Goal: Use online tool/utility: Utilize a website feature to perform a specific function

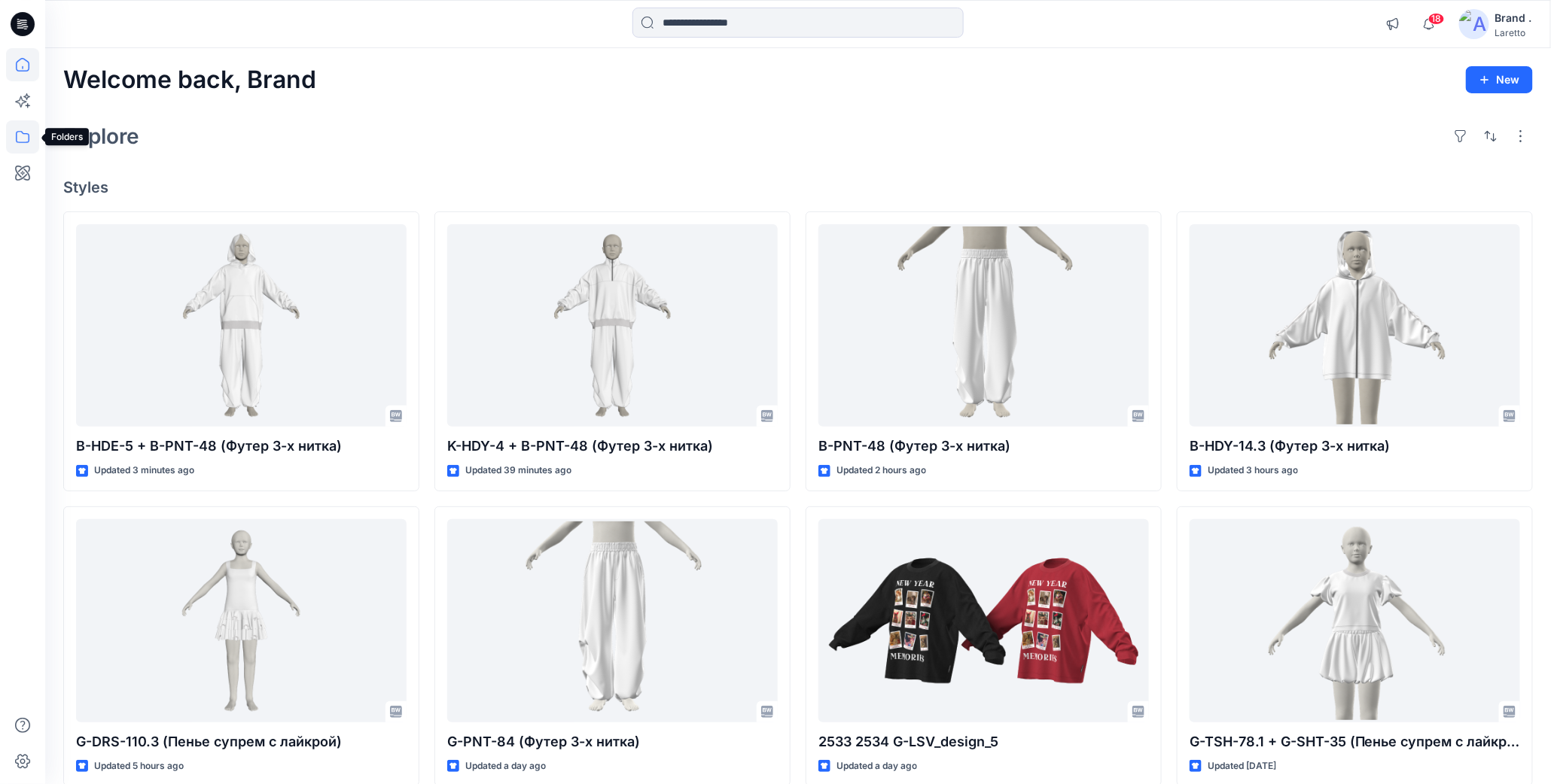
click at [21, 132] on icon at bounding box center [22, 137] width 13 height 12
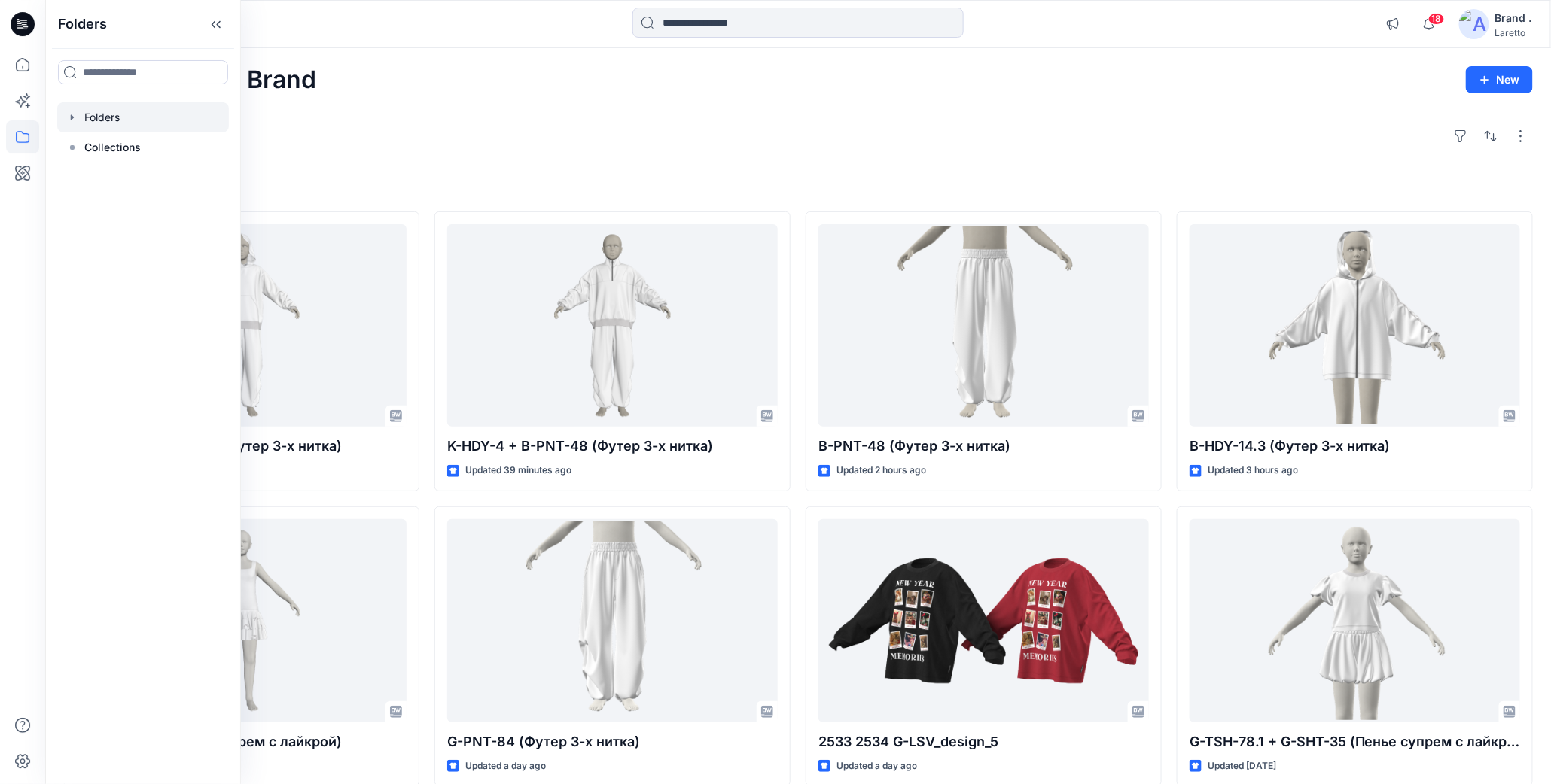
click at [142, 115] on div at bounding box center [143, 117] width 171 height 30
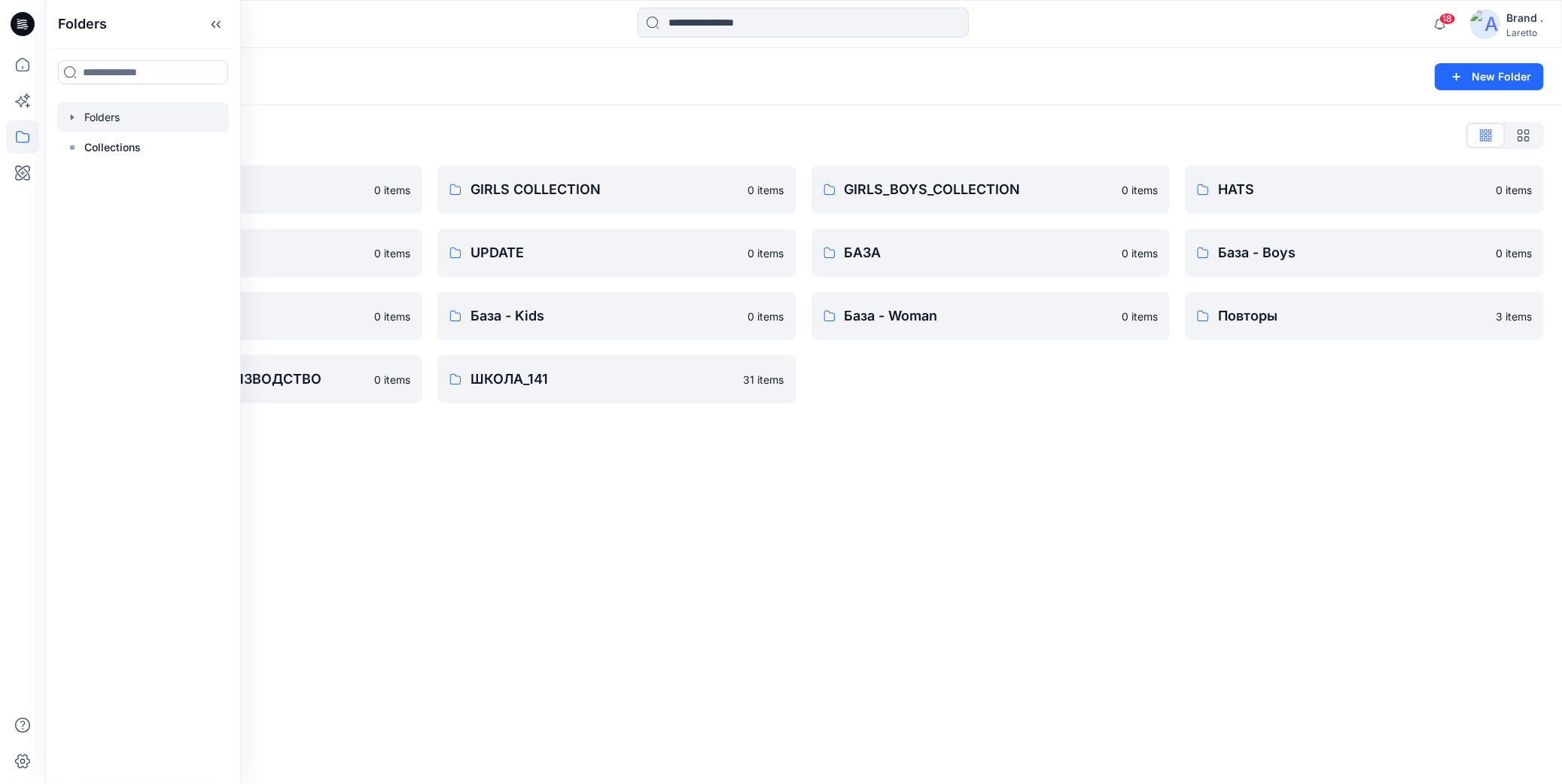
click at [441, 521] on div "Folders New Folder Folders List BOY'S COLLECTION 0 items MISCELLANEOUS 0 items …" at bounding box center [803, 416] width 1517 height 736
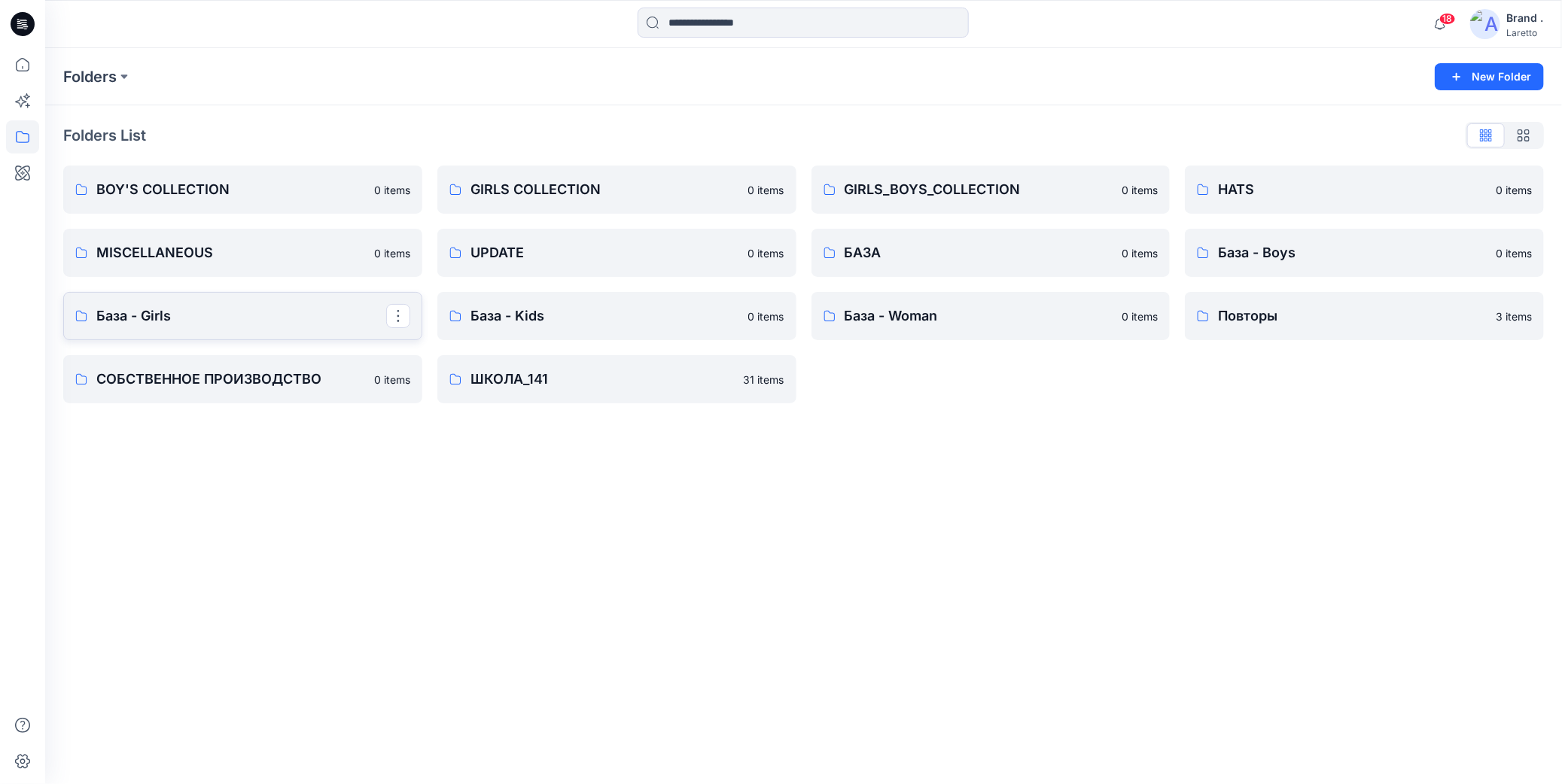
click at [294, 311] on p "База - Girls" at bounding box center [241, 316] width 290 height 21
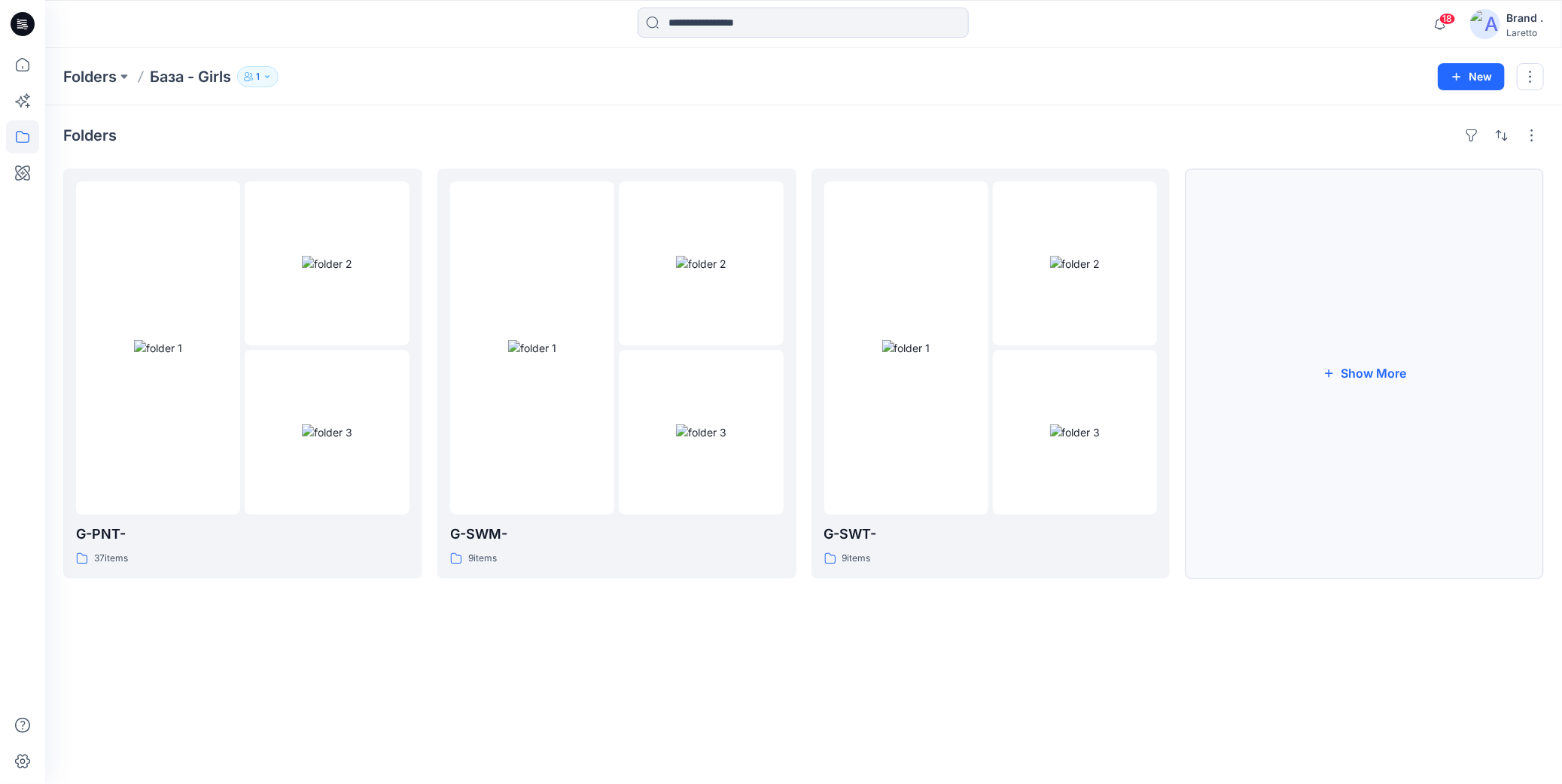
click at [1290, 448] on button "Show More" at bounding box center [1364, 373] width 359 height 410
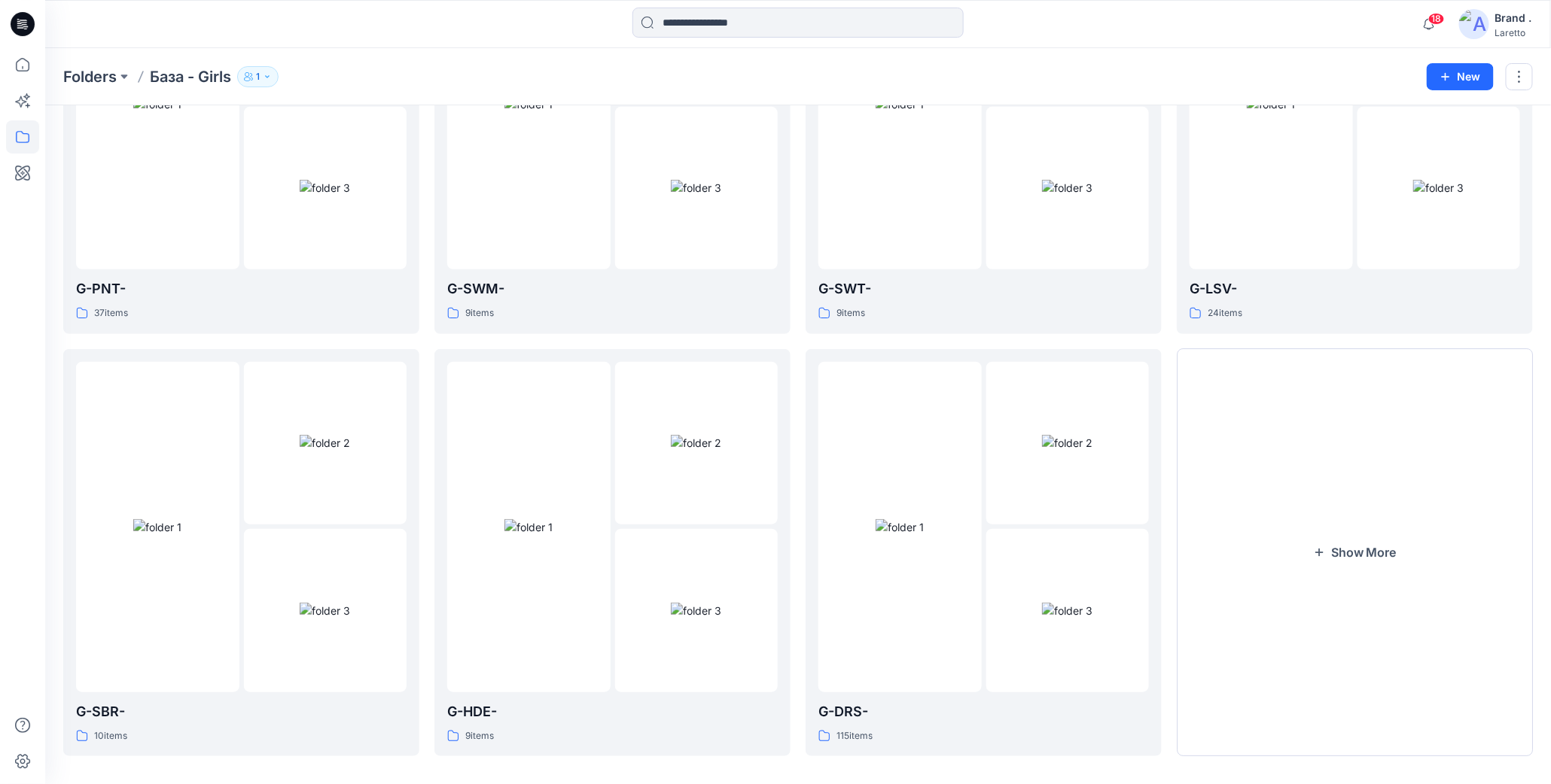
scroll to position [256, 0]
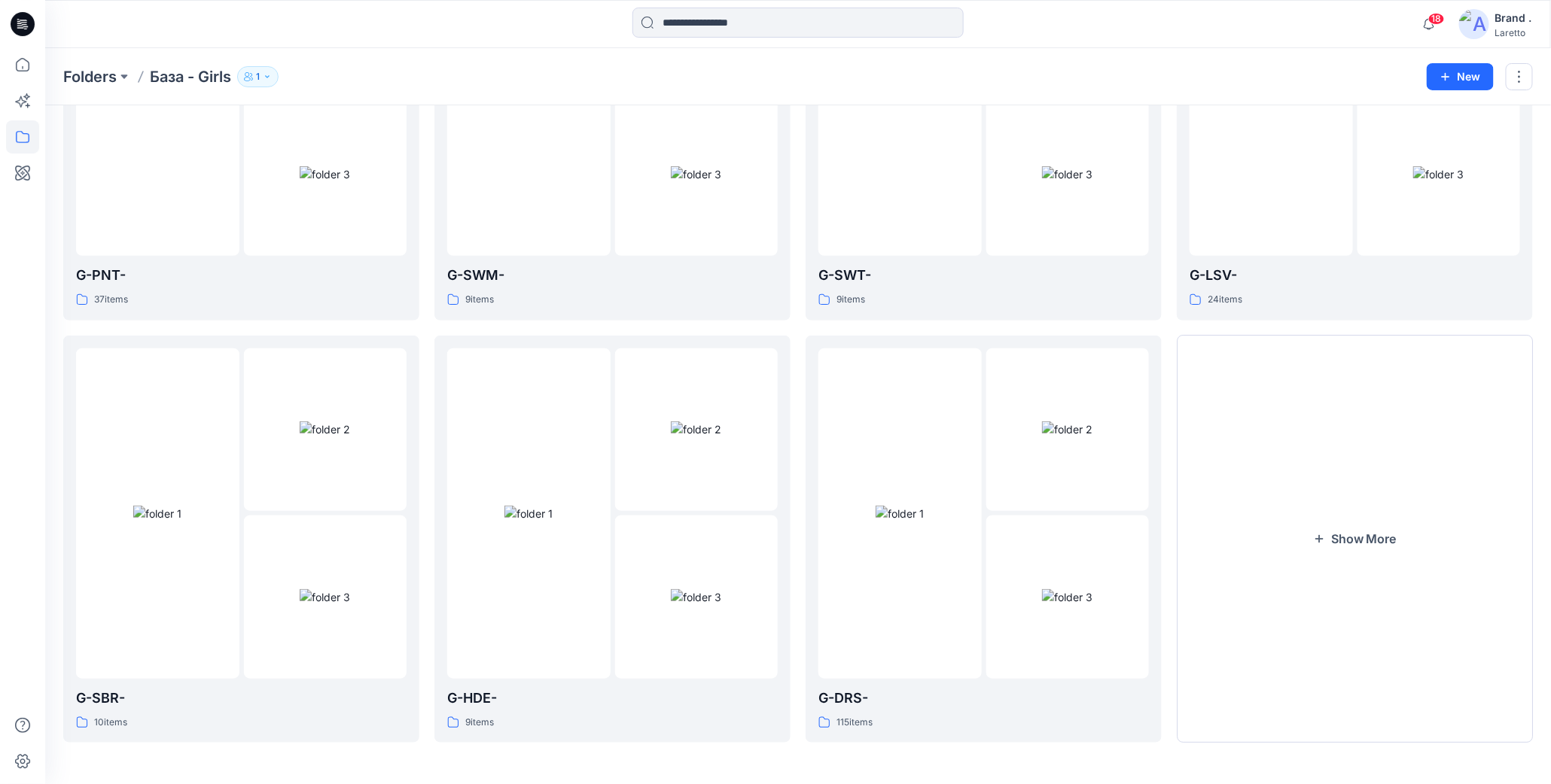
click at [1290, 448] on button "Show More" at bounding box center [1355, 540] width 356 height 408
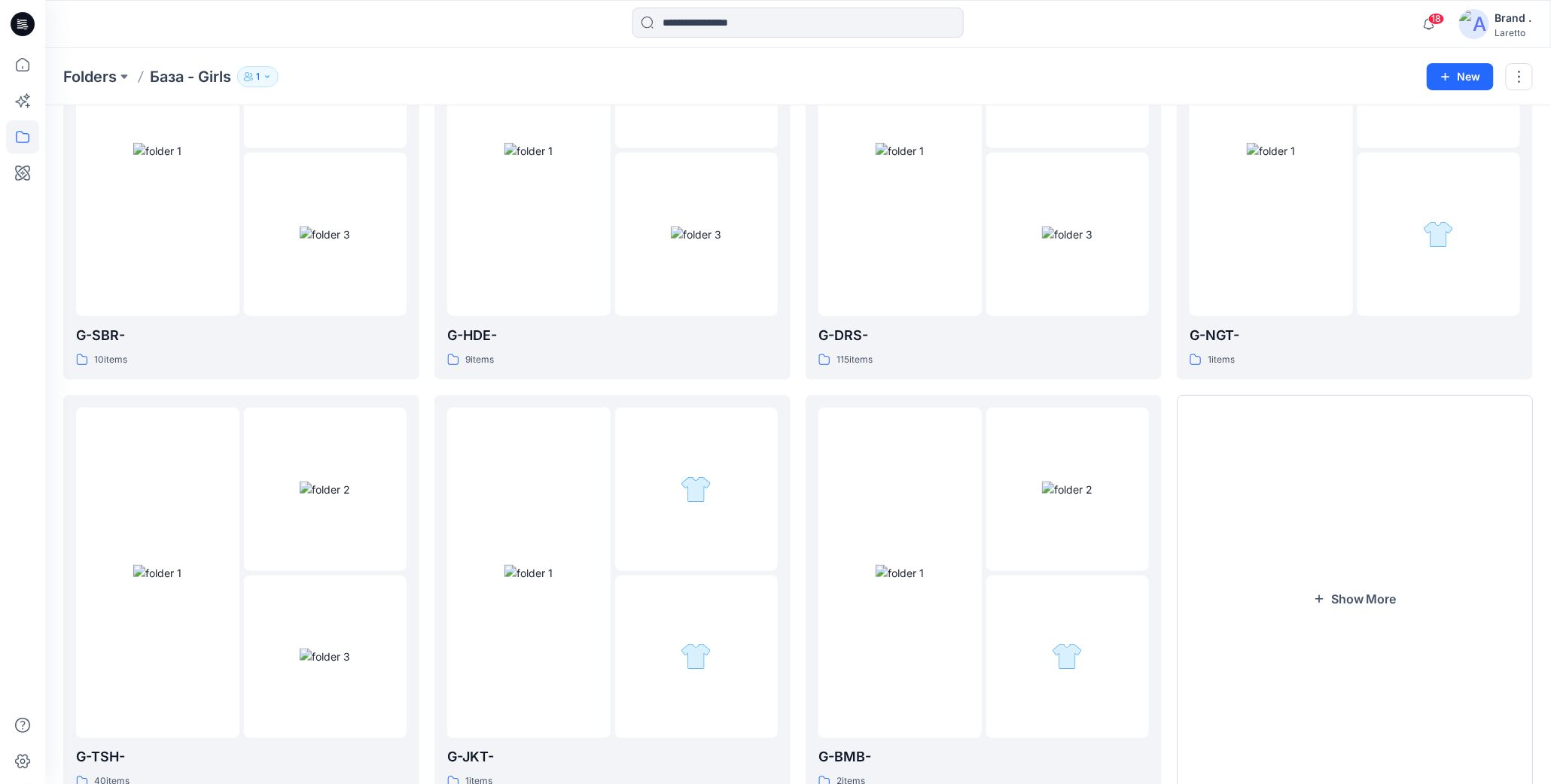
scroll to position [678, 0]
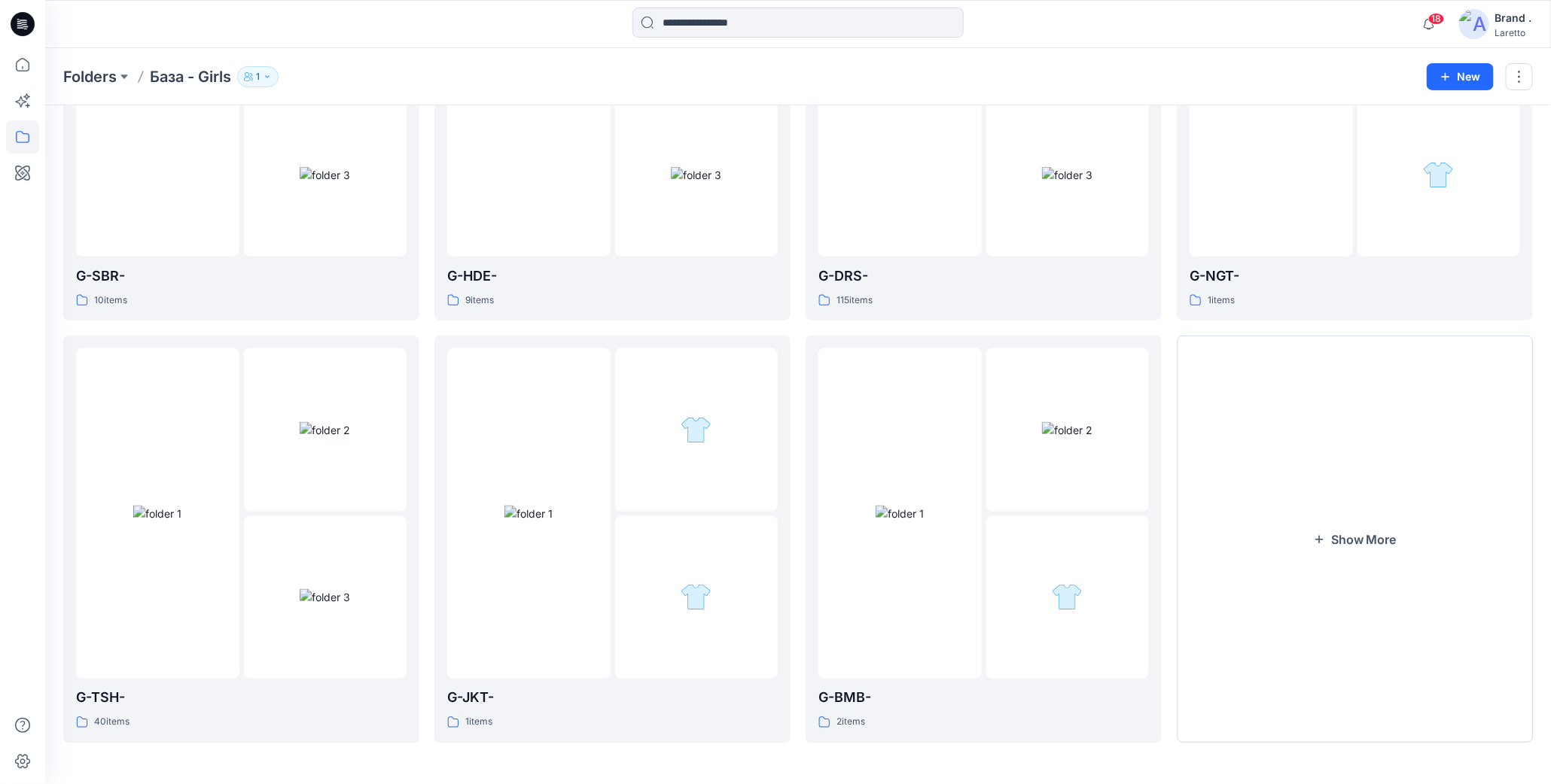
click at [1290, 448] on button "Show More" at bounding box center [1355, 540] width 356 height 408
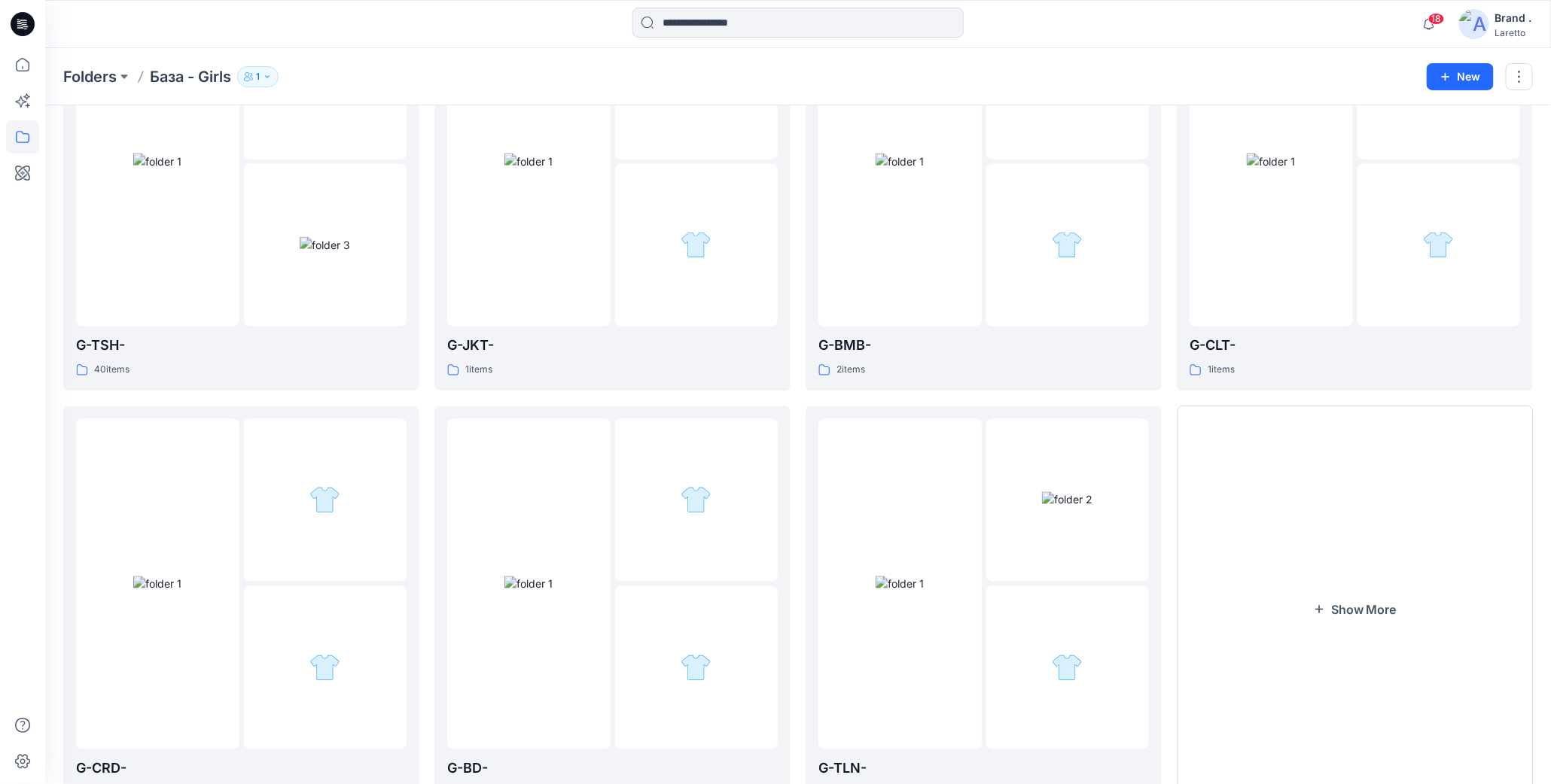
scroll to position [1101, 0]
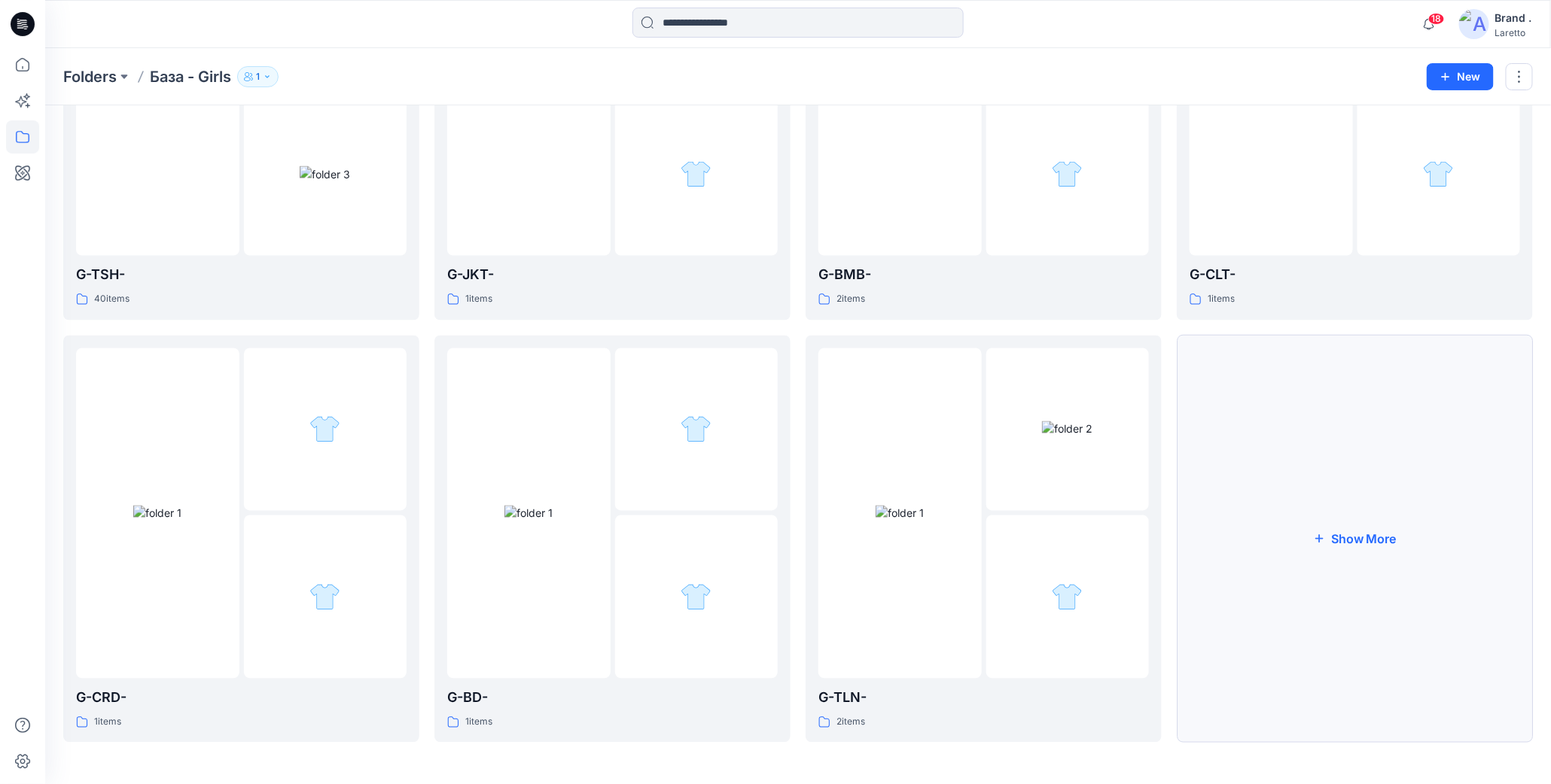
click at [1292, 448] on button "Show More" at bounding box center [1355, 540] width 356 height 408
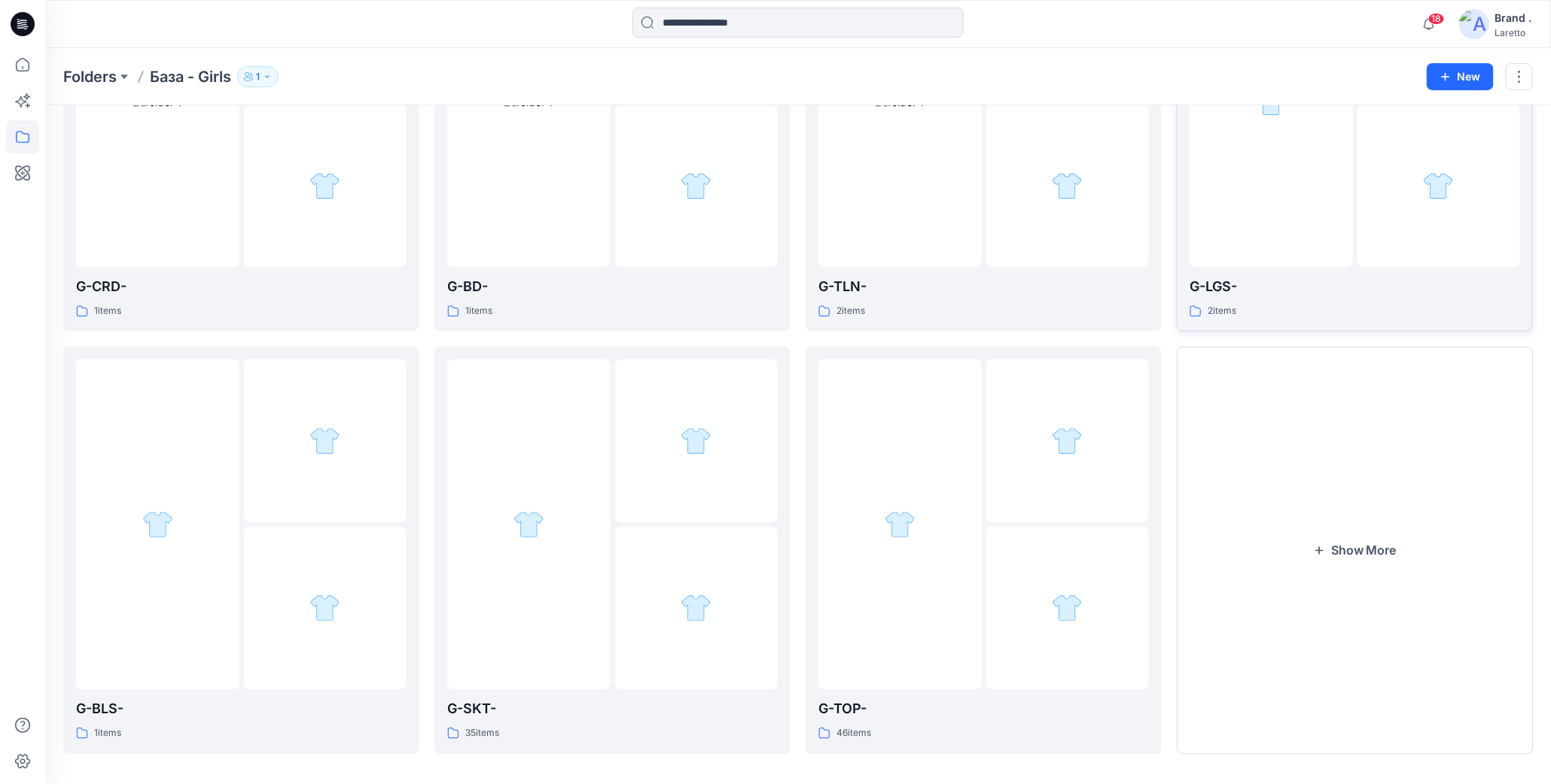
scroll to position [1524, 0]
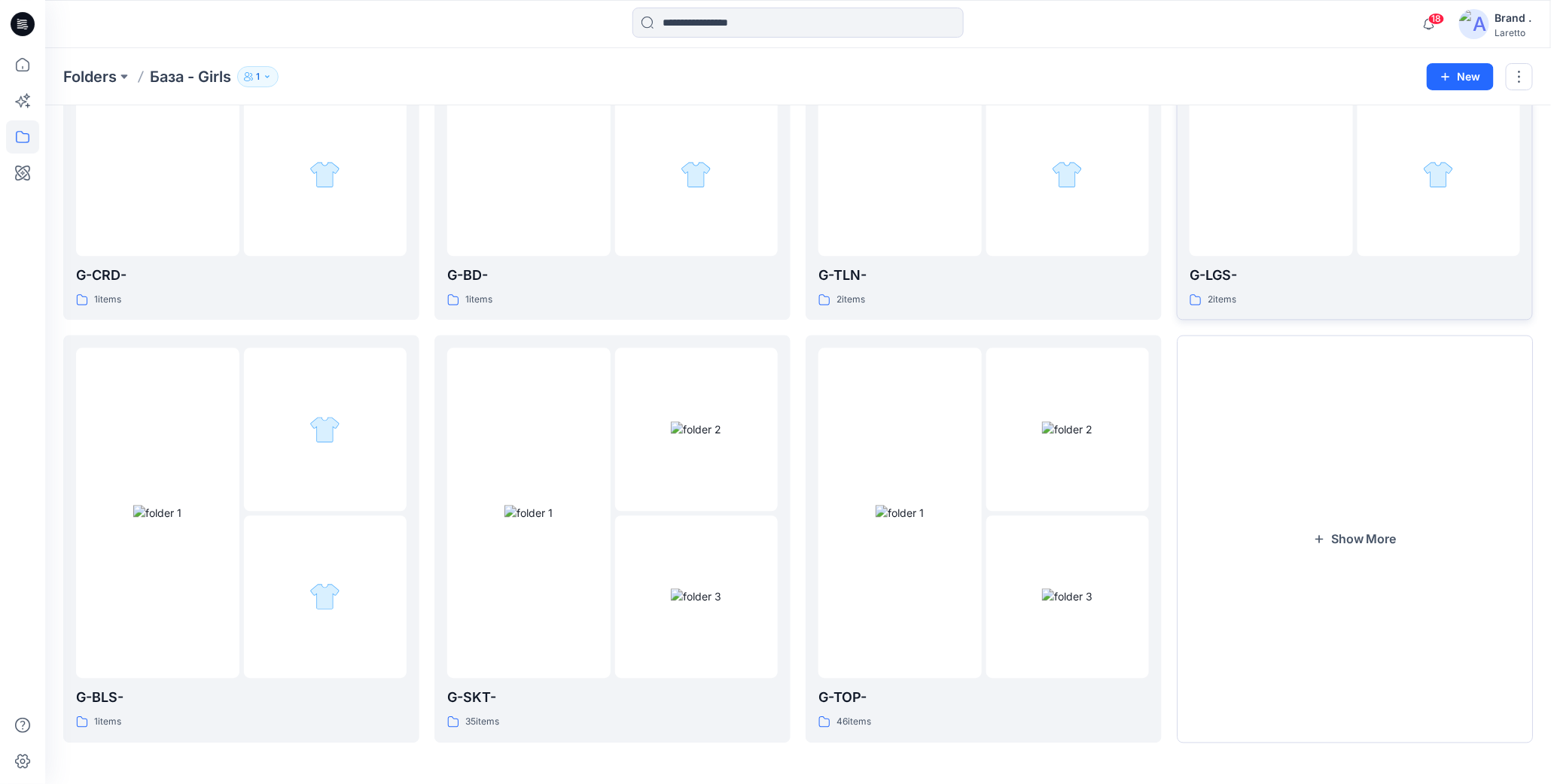
click at [1293, 449] on button "Show More" at bounding box center [1355, 539] width 356 height 408
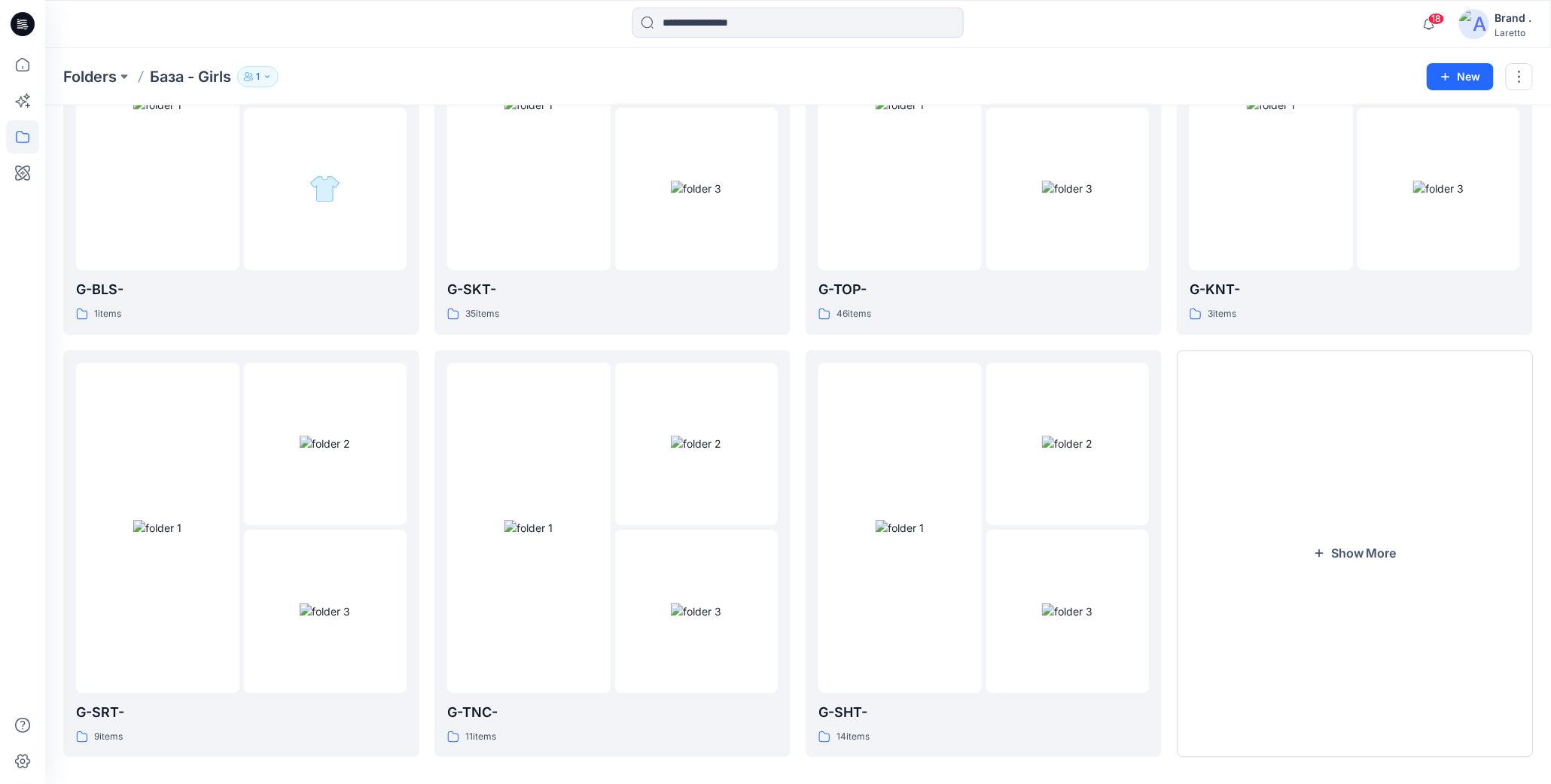
scroll to position [1946, 0]
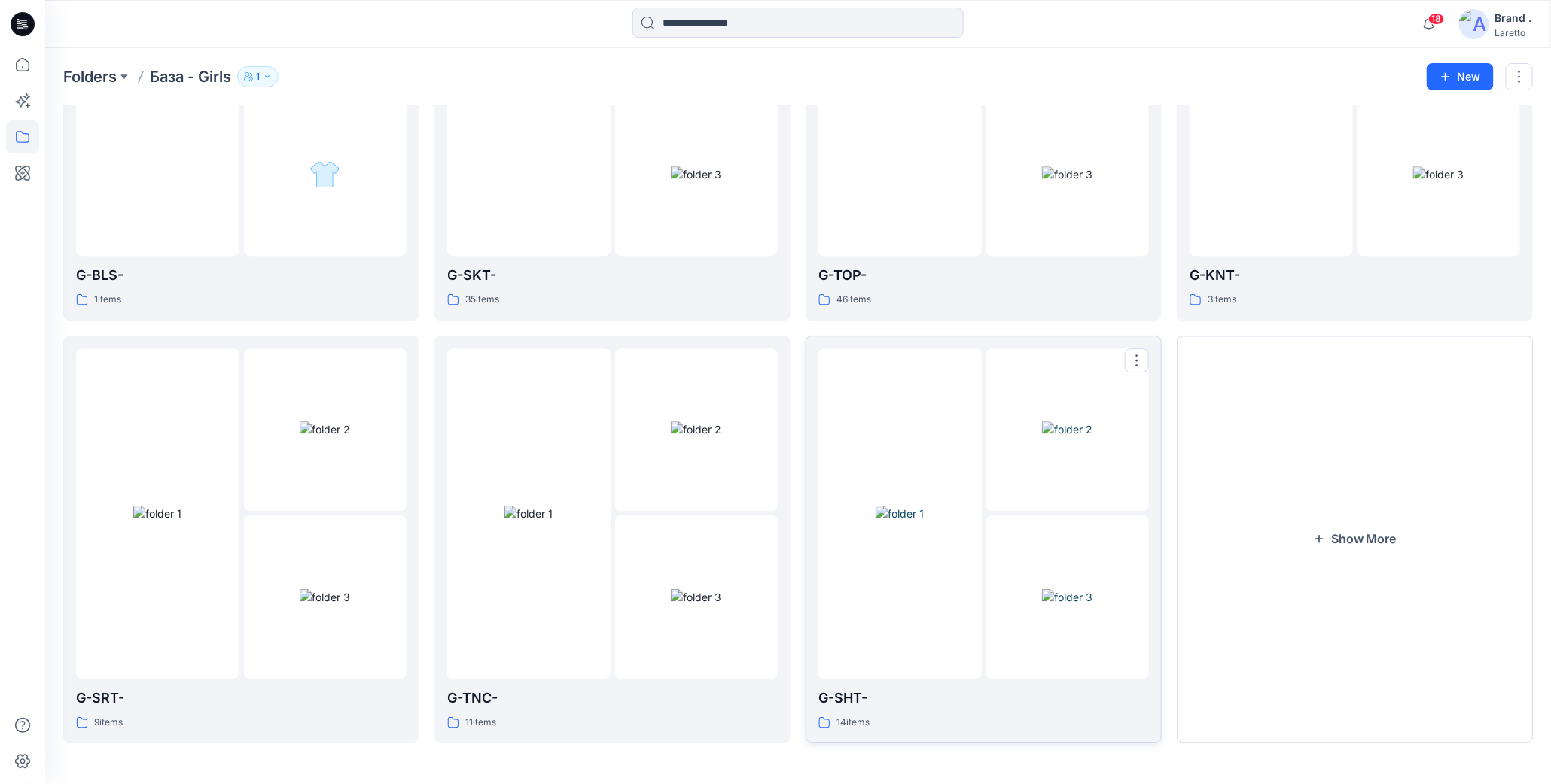
click at [985, 589] on div at bounding box center [984, 513] width 331 height 330
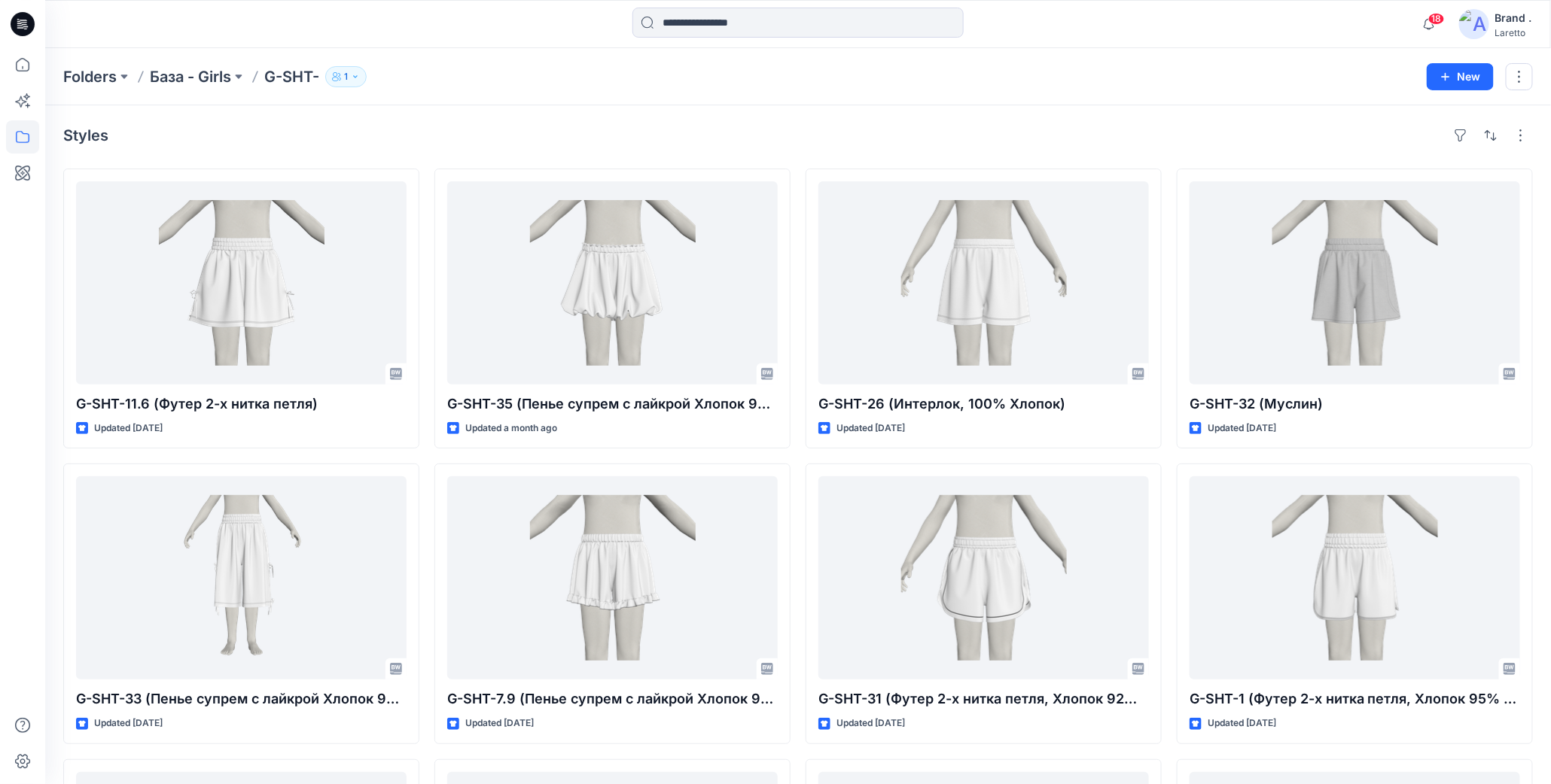
click at [877, 121] on div "Styles G-SHT-11.6 (Футер 2-х нитка петля) Updated 10 days ago G-SHT-33 (Пенье с…" at bounding box center [798, 729] width 1506 height 1248
click at [167, 80] on p "База - Girls" at bounding box center [190, 76] width 81 height 21
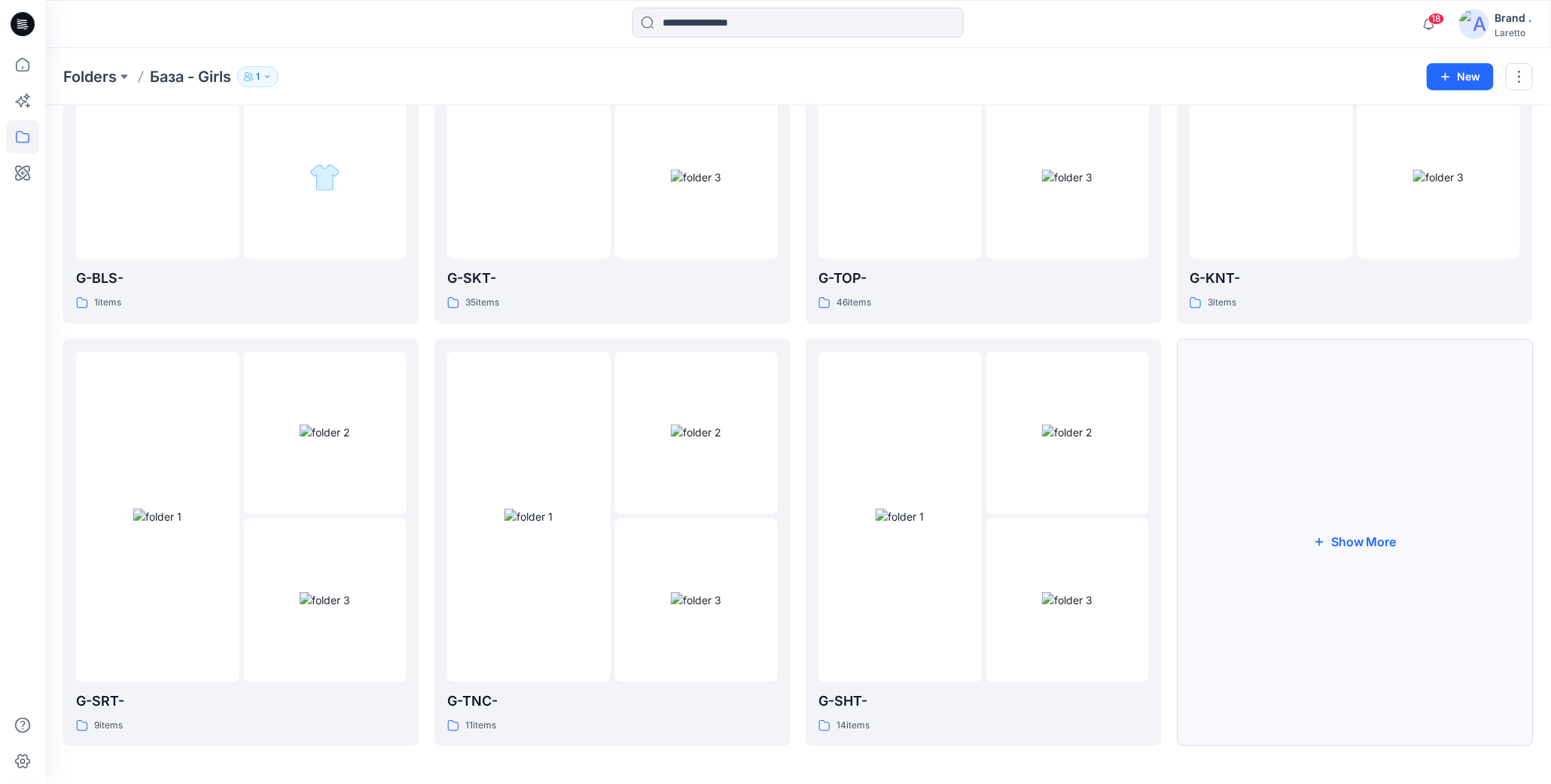
scroll to position [1946, 0]
click at [1279, 518] on button "Show More" at bounding box center [1355, 540] width 356 height 408
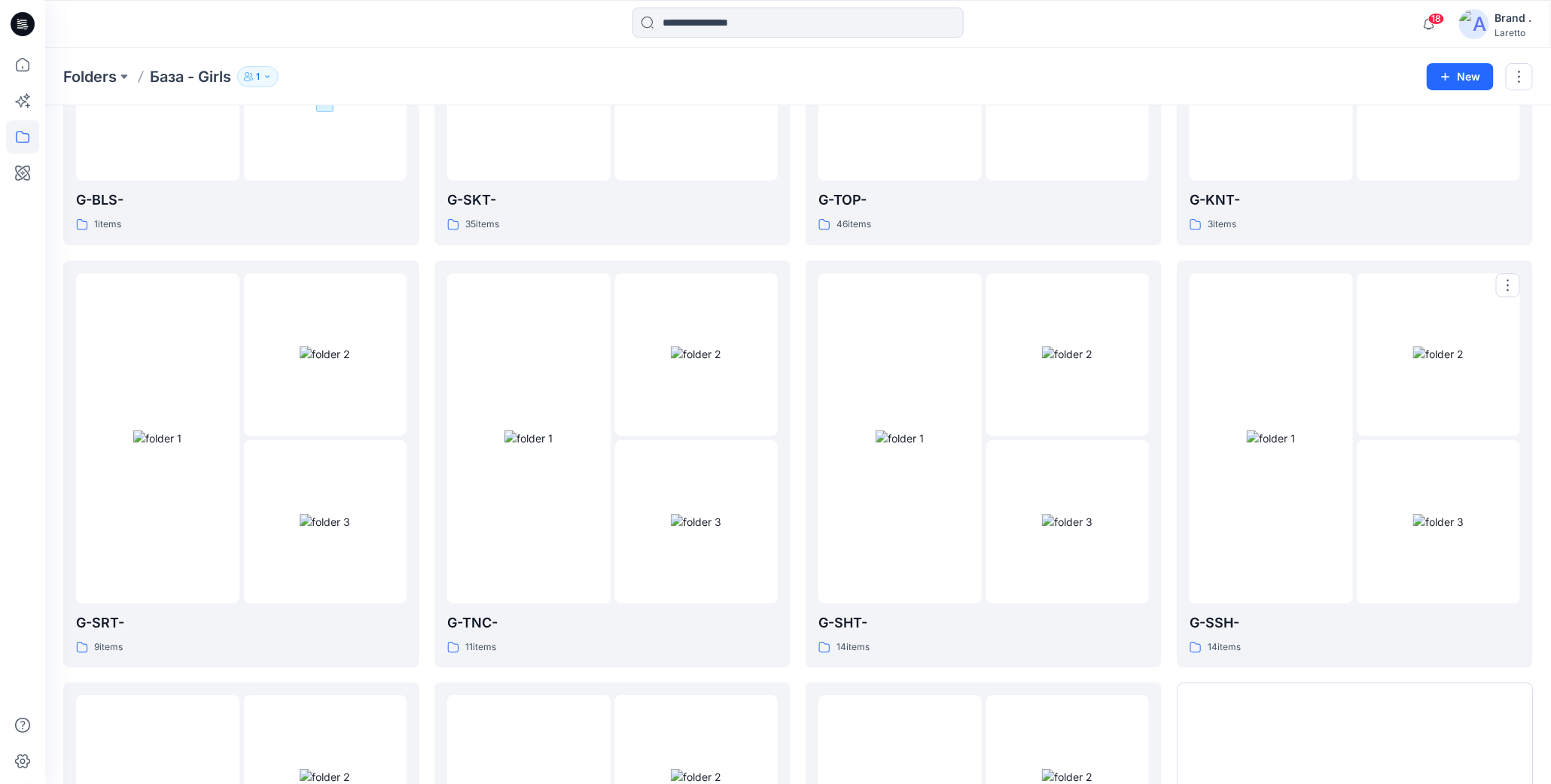
click at [1279, 447] on img at bounding box center [1271, 438] width 48 height 16
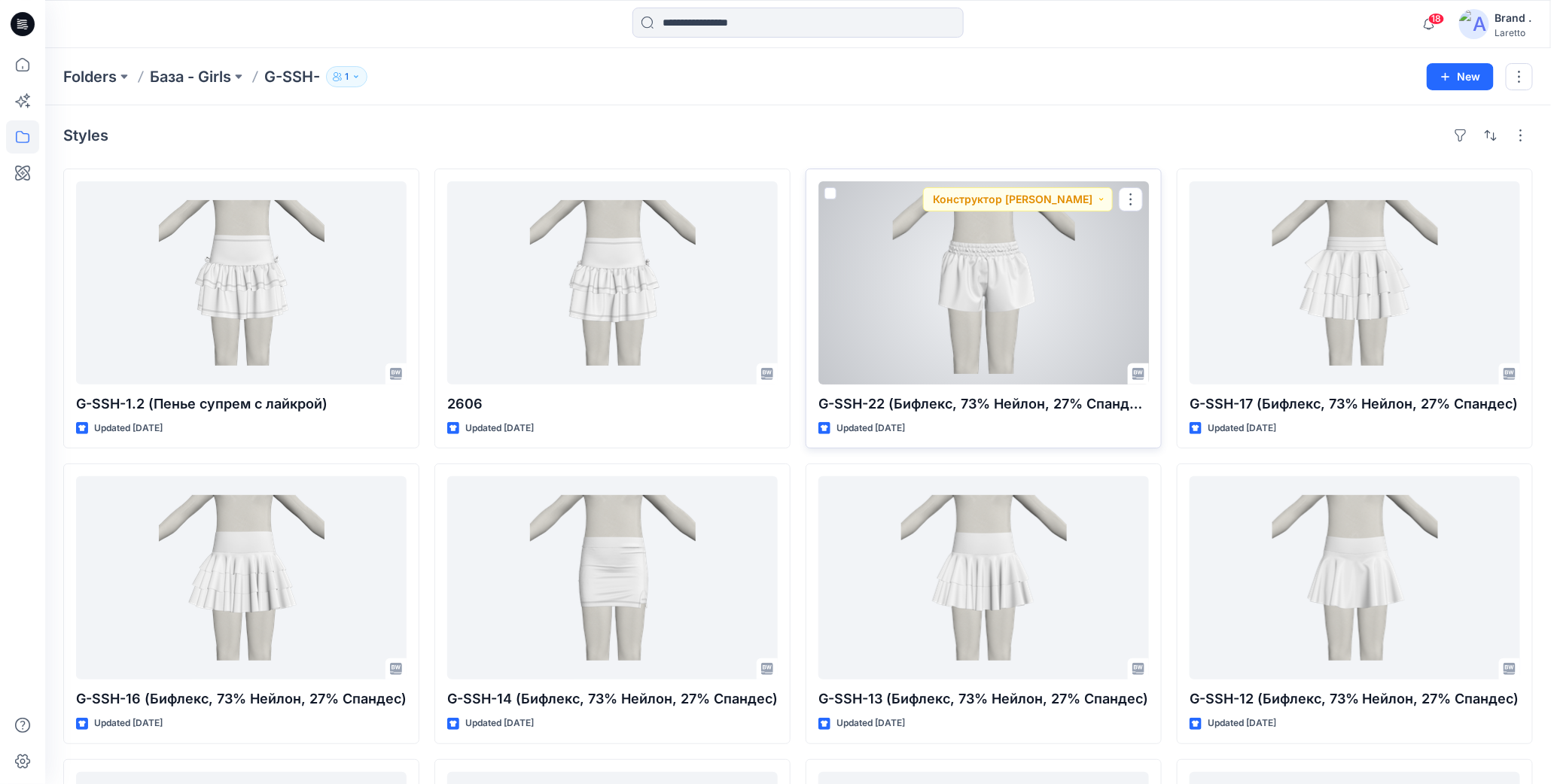
drag, startPoint x: 949, startPoint y: 302, endPoint x: 950, endPoint y: 293, distance: 9.1
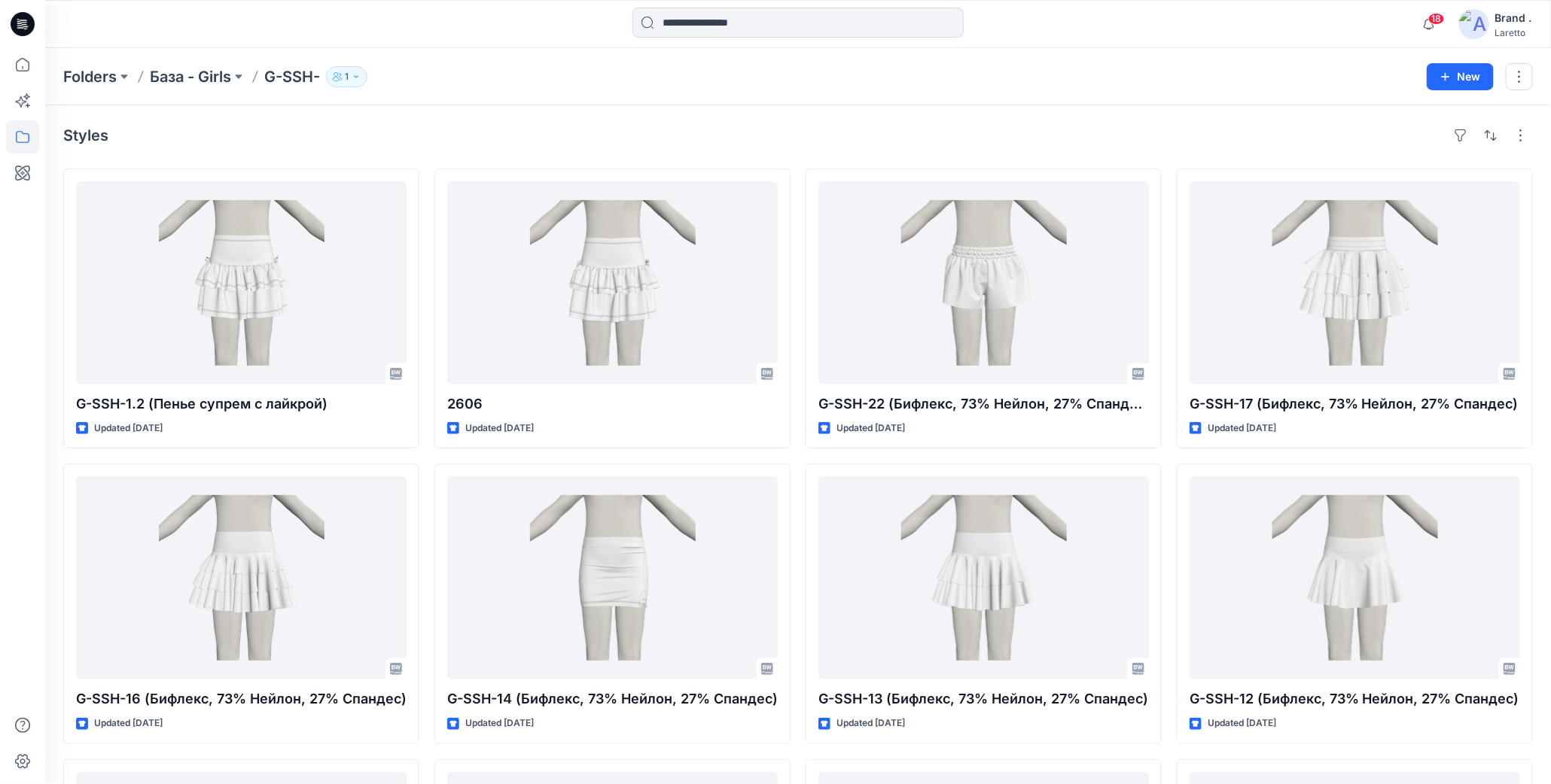
click at [17, 26] on icon at bounding box center [19, 25] width 5 height 1
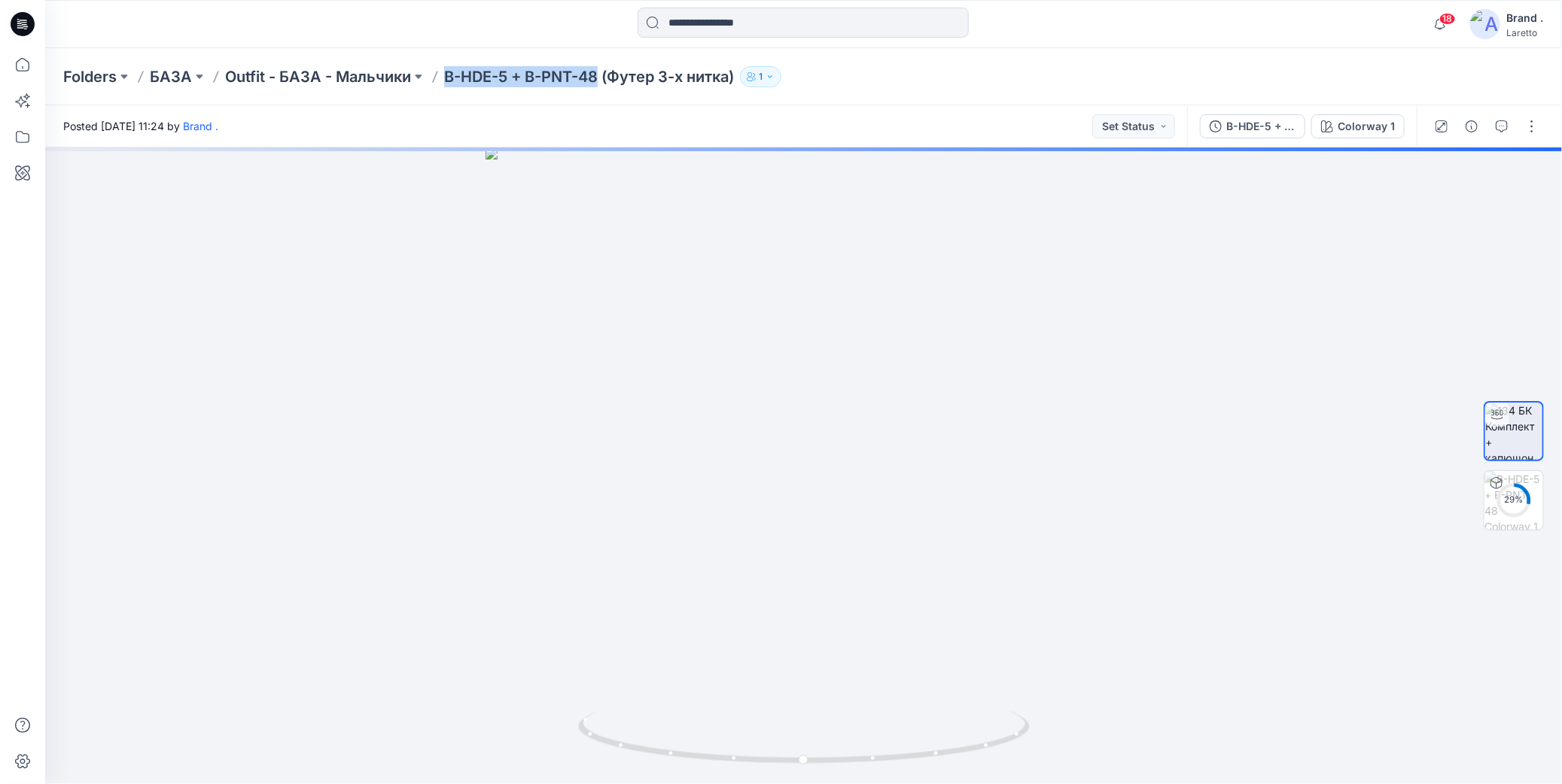
drag, startPoint x: 443, startPoint y: 60, endPoint x: 596, endPoint y: 81, distance: 154.4
click at [596, 81] on div "Folders БАЗА Outfit - БАЗА - Мальчики B-HDE-5 + B-PNT-48 (Футер 3-х нитка) 1" at bounding box center [803, 77] width 1517 height 57
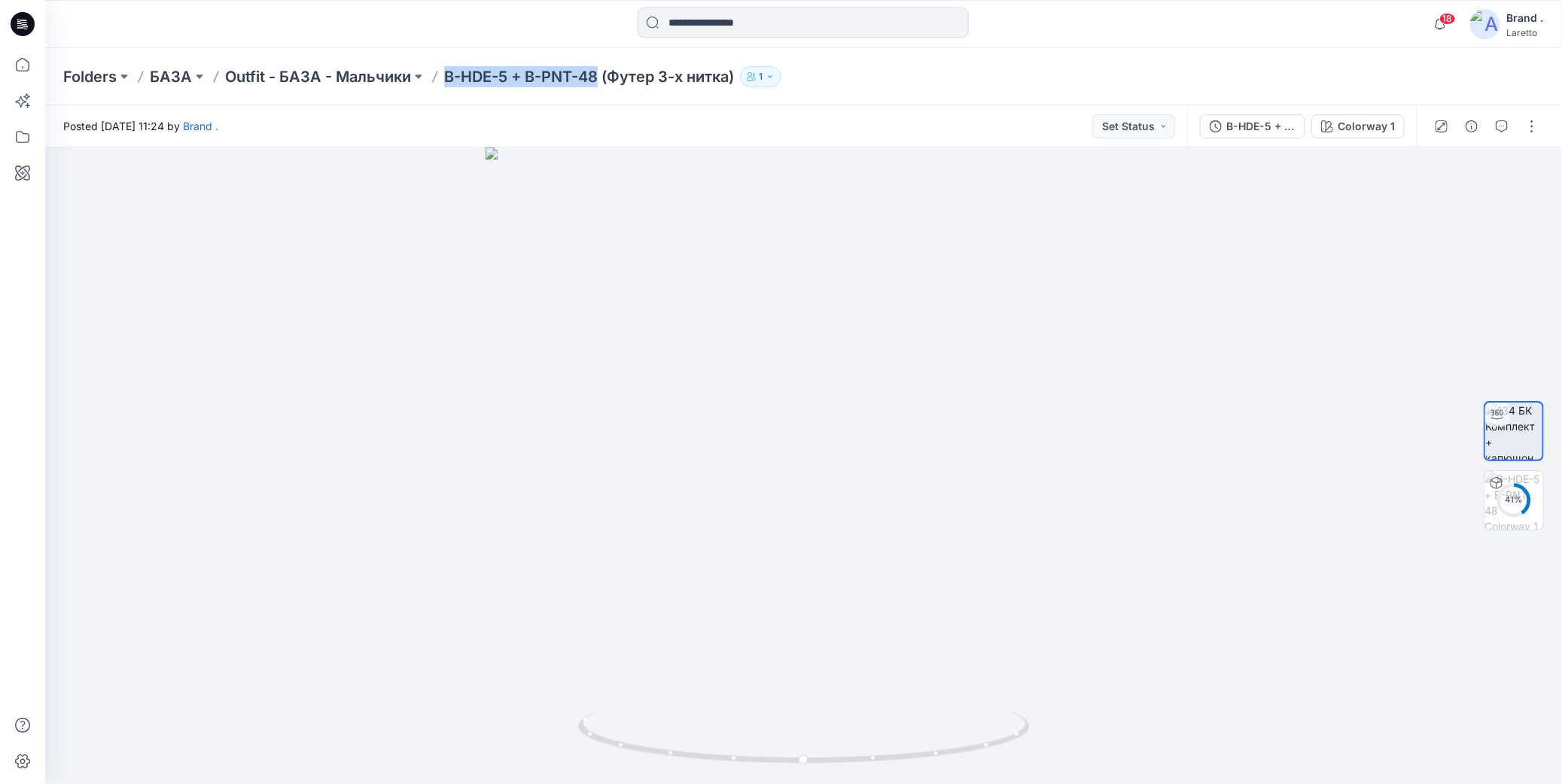
copy p "B-HDE-5 + B-PNT-48"
click at [1526, 125] on button "button" at bounding box center [1531, 126] width 24 height 24
click at [1418, 198] on icon "button" at bounding box center [1414, 204] width 12 height 12
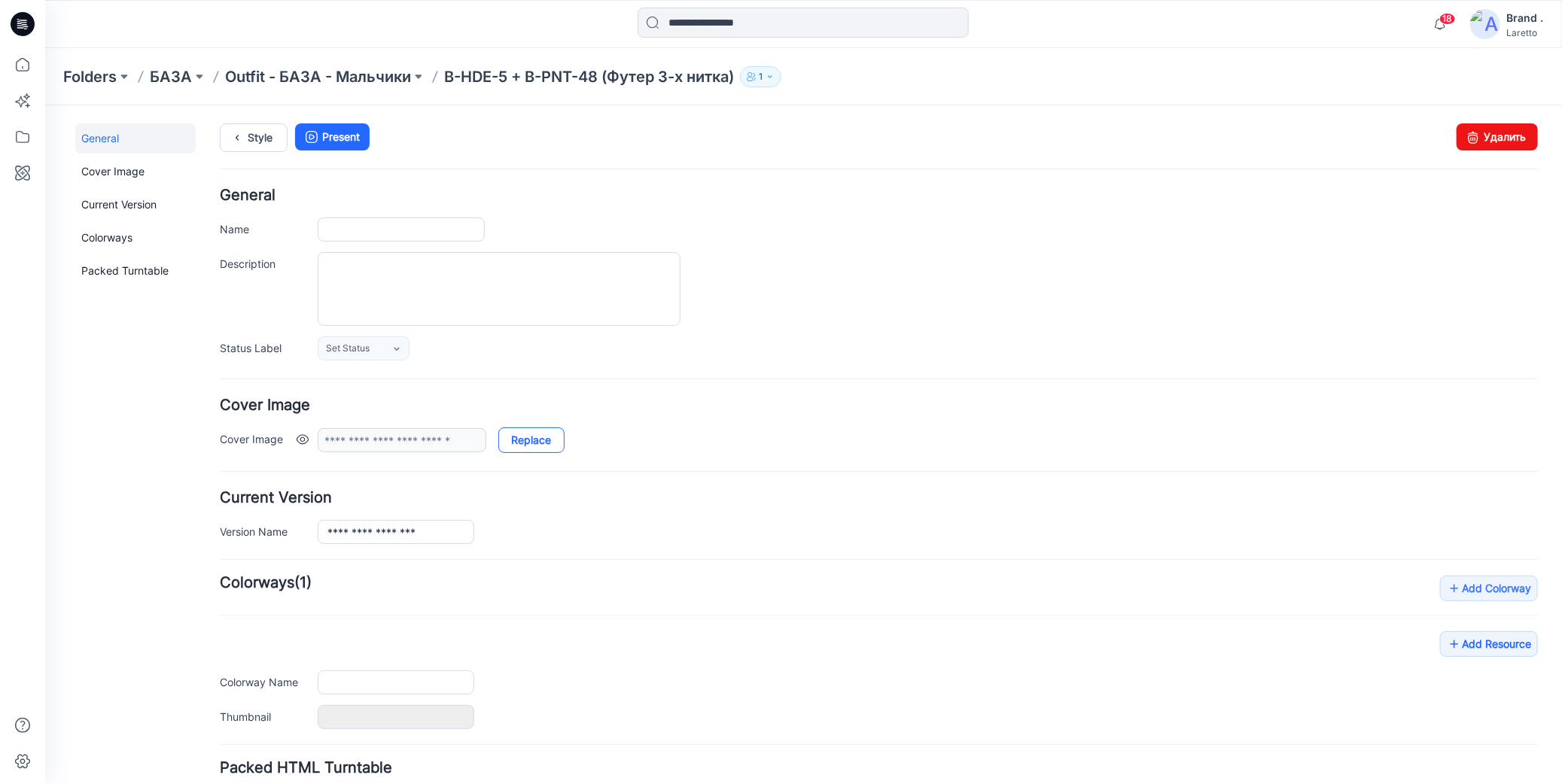
type input "**********"
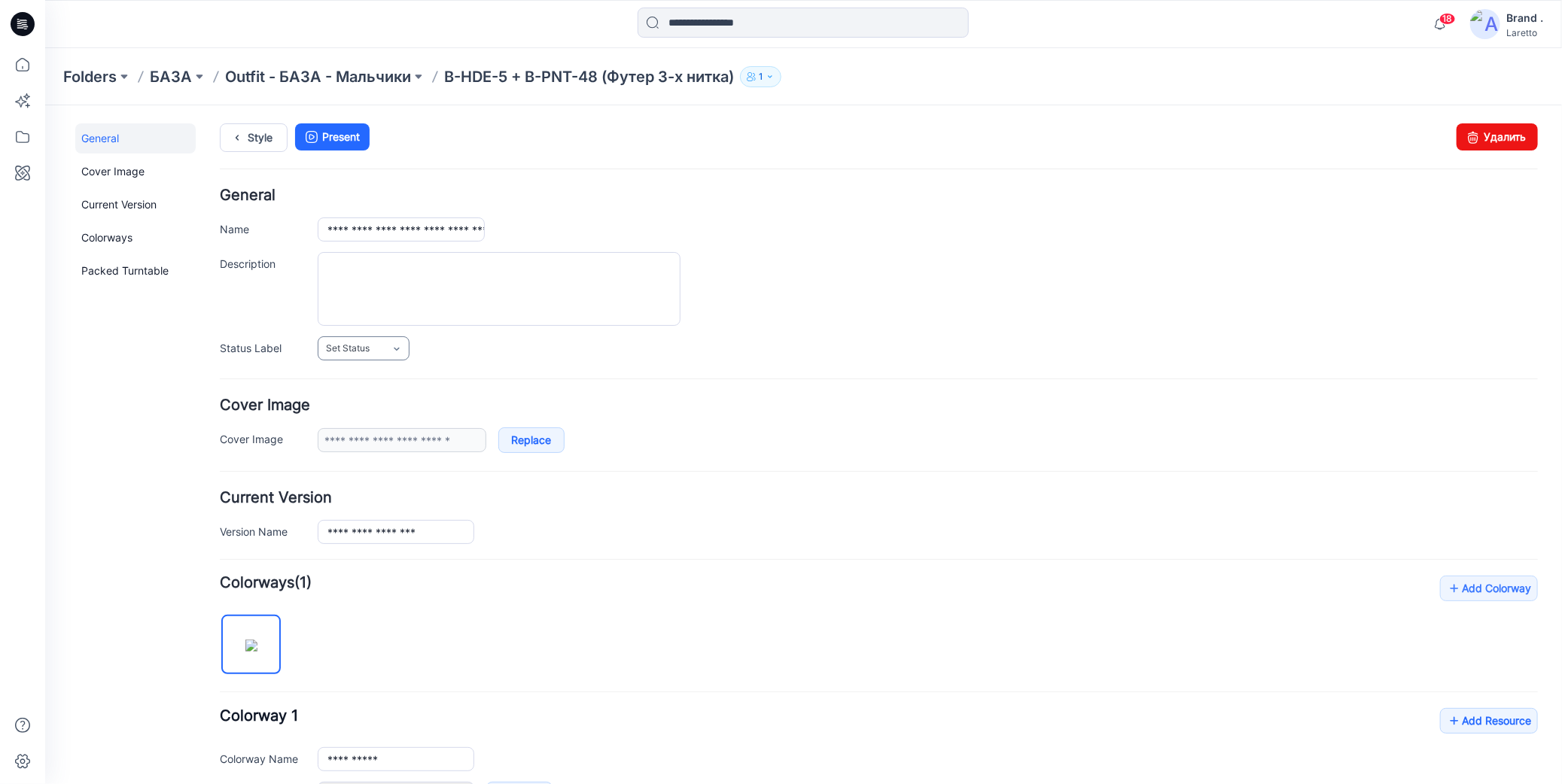
click at [399, 345] on icon at bounding box center [396, 349] width 12 height 12
click at [400, 414] on link "Конструктор Ольга" at bounding box center [395, 412] width 150 height 32
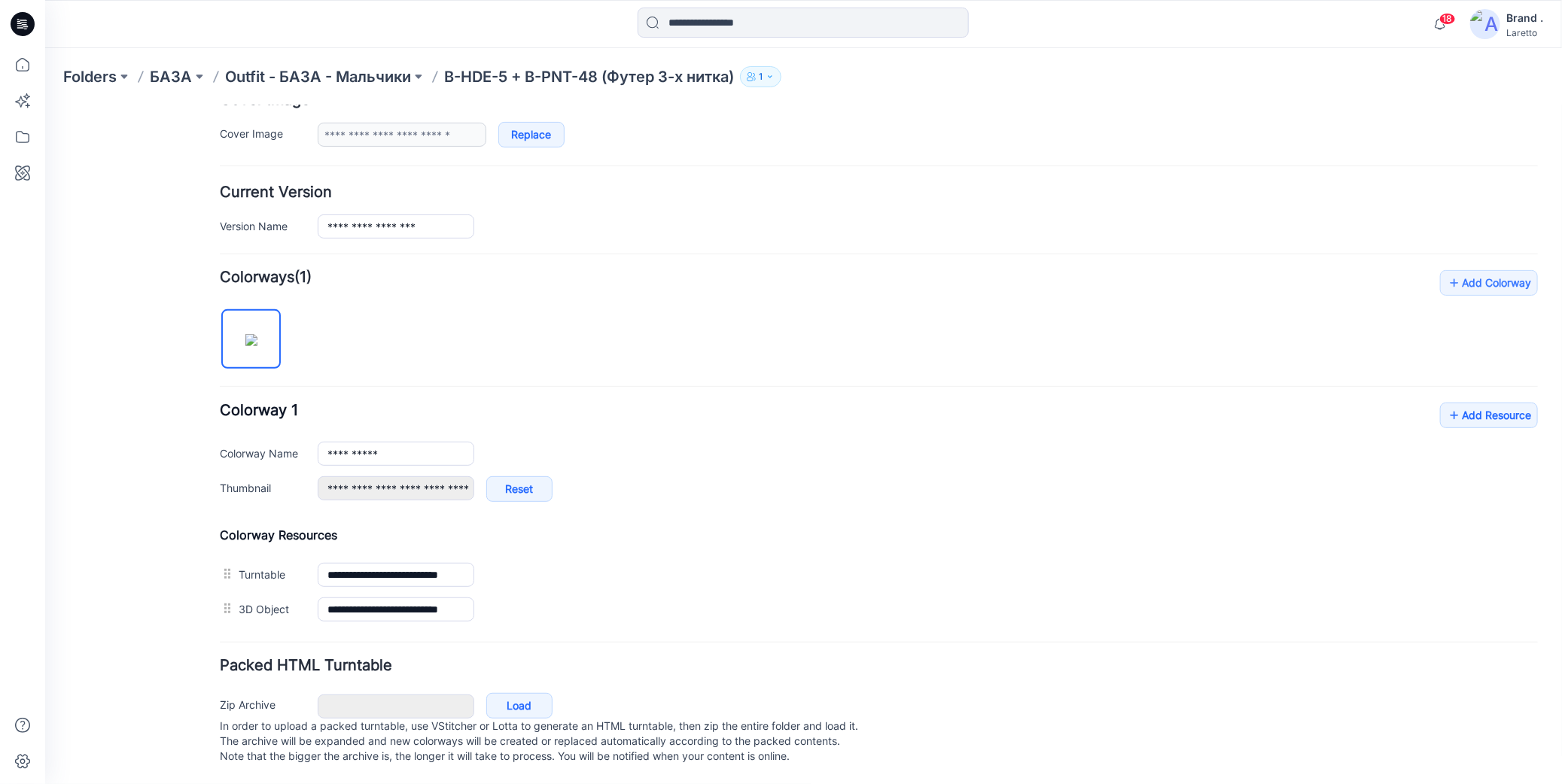
scroll to position [313, 0]
click at [1446, 402] on icon at bounding box center [1453, 414] width 15 height 24
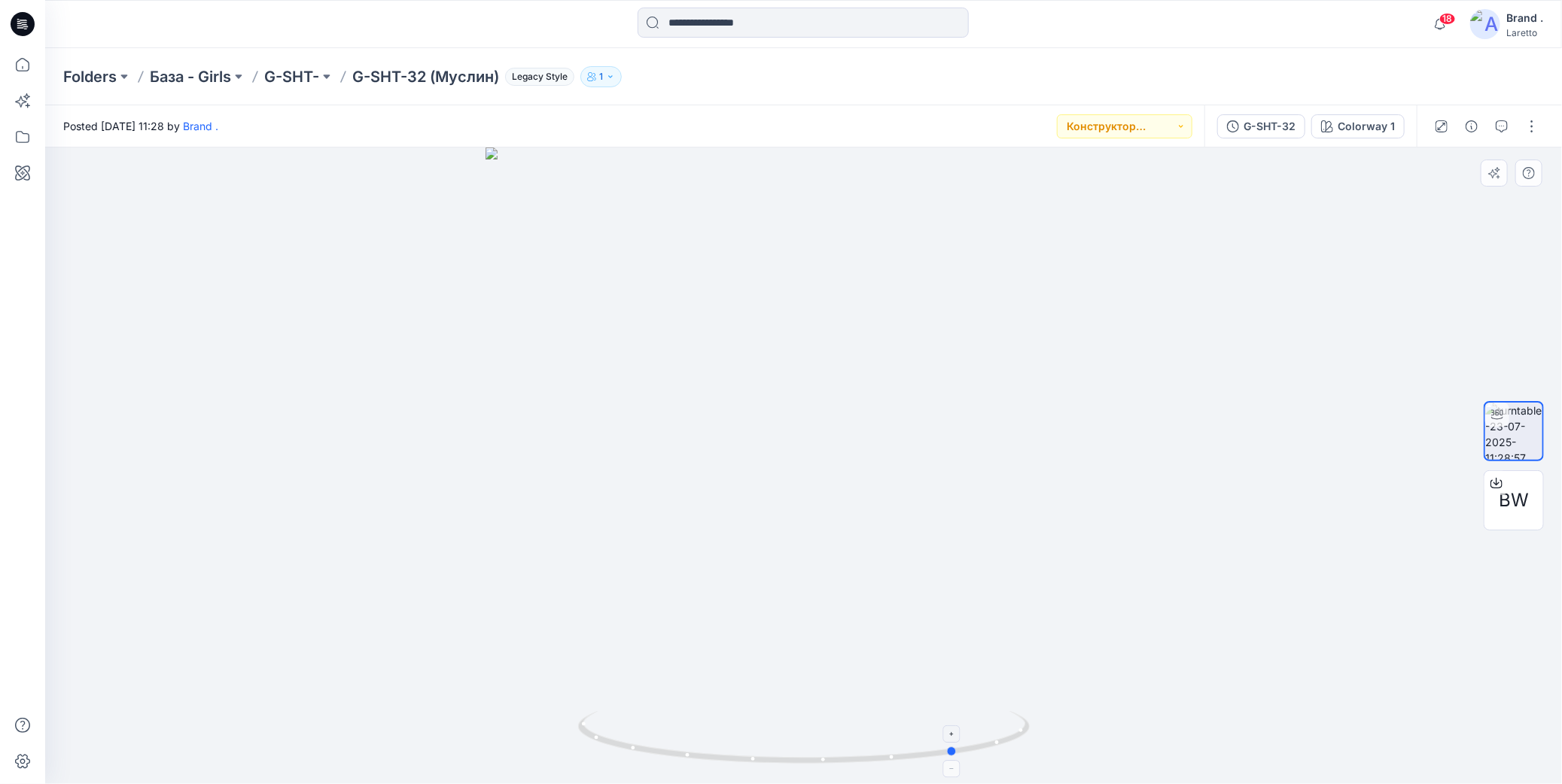
drag, startPoint x: 804, startPoint y: 758, endPoint x: 958, endPoint y: 746, distance: 154.5
click at [958, 746] on icon at bounding box center [805, 739] width 455 height 57
click at [1078, 77] on div "Folders База - Girls G-SHT- G-SHT-32 (Муслин) Legacy Style 1" at bounding box center [745, 76] width 1363 height 21
drag, startPoint x: 354, startPoint y: 58, endPoint x: 428, endPoint y: 76, distance: 76.2
click at [428, 76] on div "Folders База - Girls G-SHT- G-SHT-32 (Муслин) Legacy Style 1" at bounding box center [803, 77] width 1517 height 57
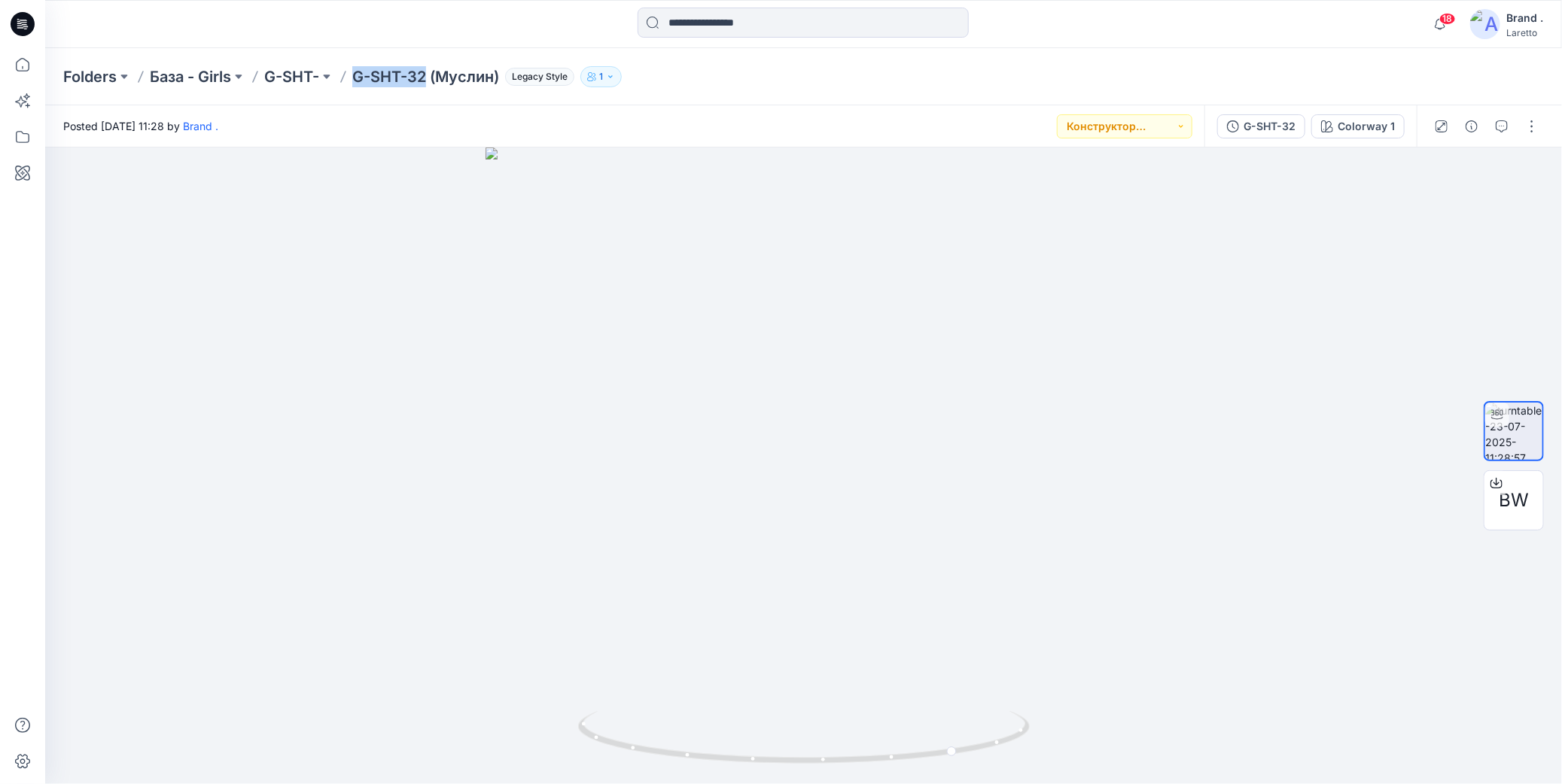
copy p "G-SHT-32"
drag, startPoint x: 803, startPoint y: 759, endPoint x: 1011, endPoint y: 768, distance: 208.2
click at [1011, 768] on div at bounding box center [803, 465] width 1517 height 637
drag, startPoint x: 1009, startPoint y: 743, endPoint x: 804, endPoint y: 744, distance: 205.0
click at [796, 749] on icon at bounding box center [805, 739] width 455 height 57
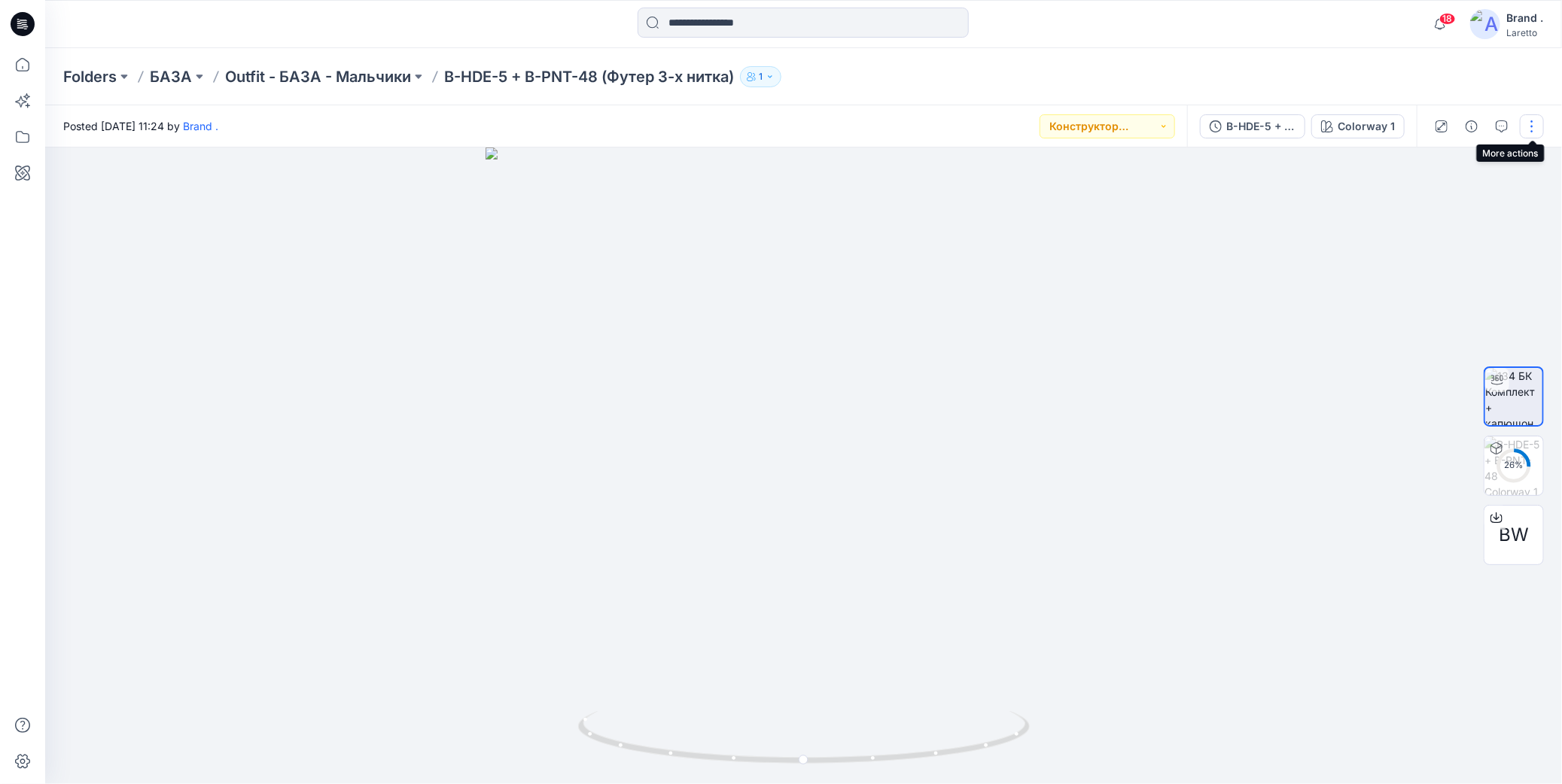
click at [1537, 126] on button "button" at bounding box center [1531, 126] width 24 height 24
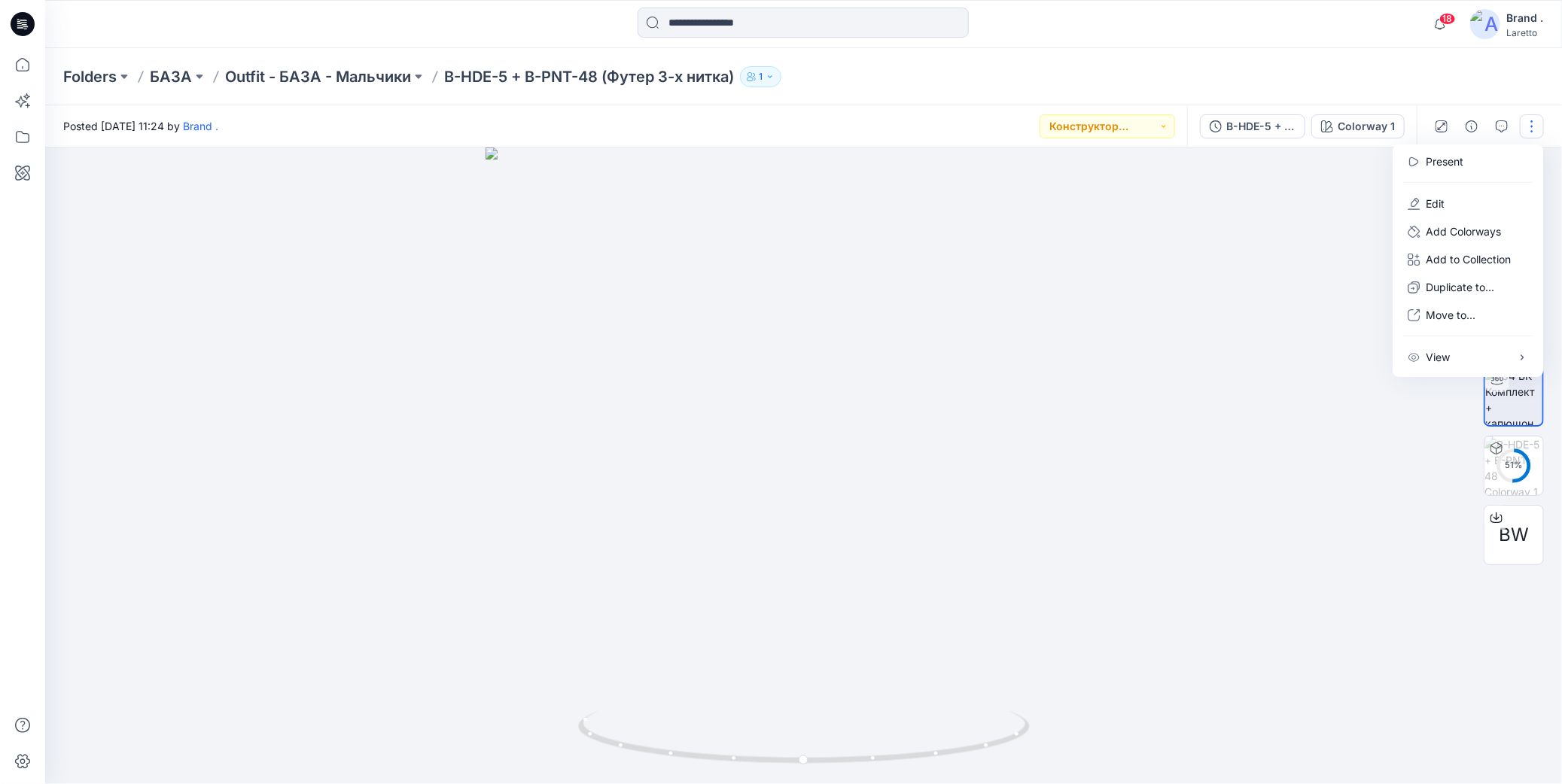
click at [1400, 74] on div "Folders БАЗА Outfit - БАЗА - Мальчики B-HDE-5 + B-PNT-48 (Футер 3-х нитка) 1" at bounding box center [745, 76] width 1363 height 21
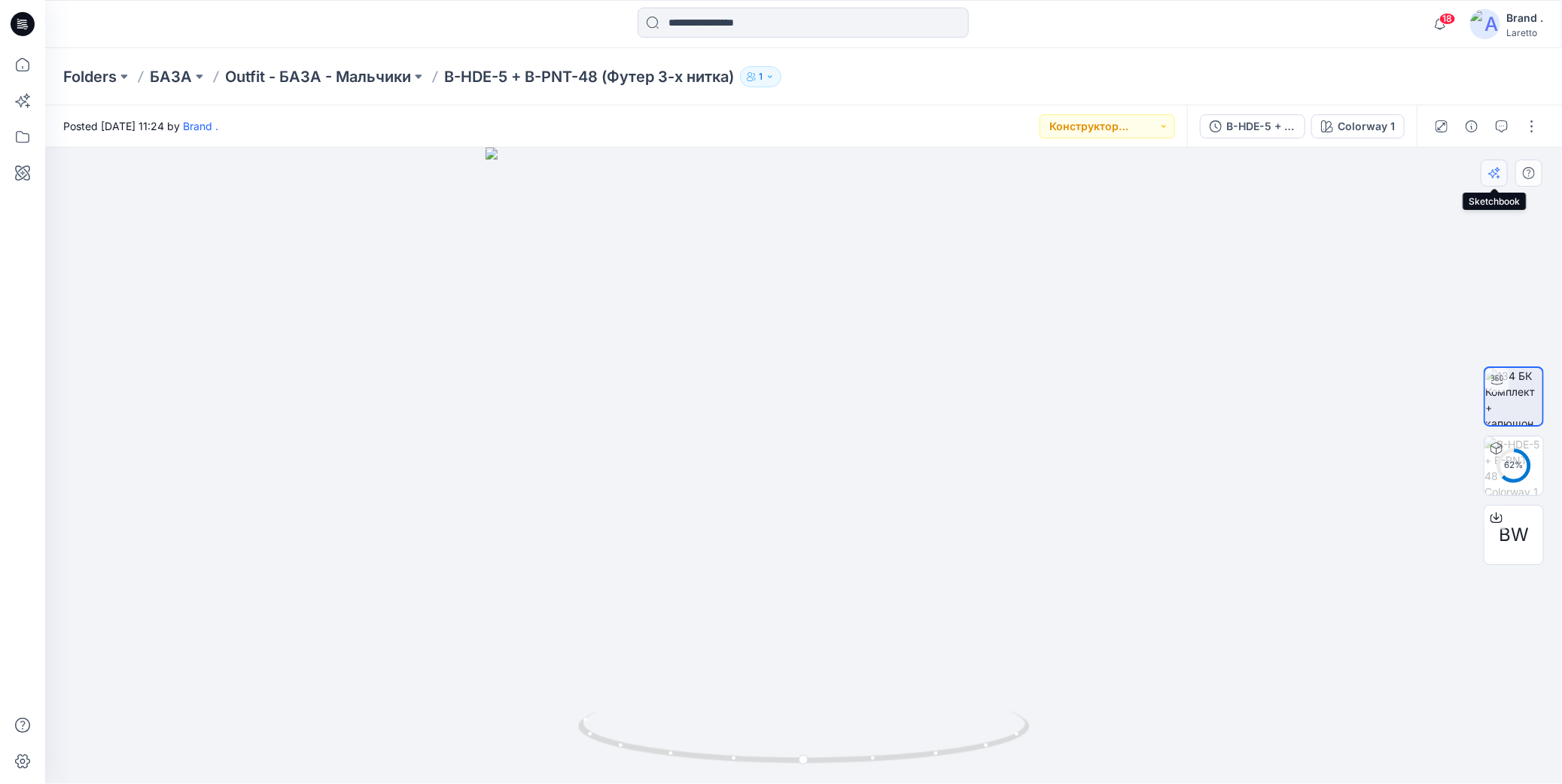
click at [1496, 172] on icon "button" at bounding box center [1495, 173] width 12 height 12
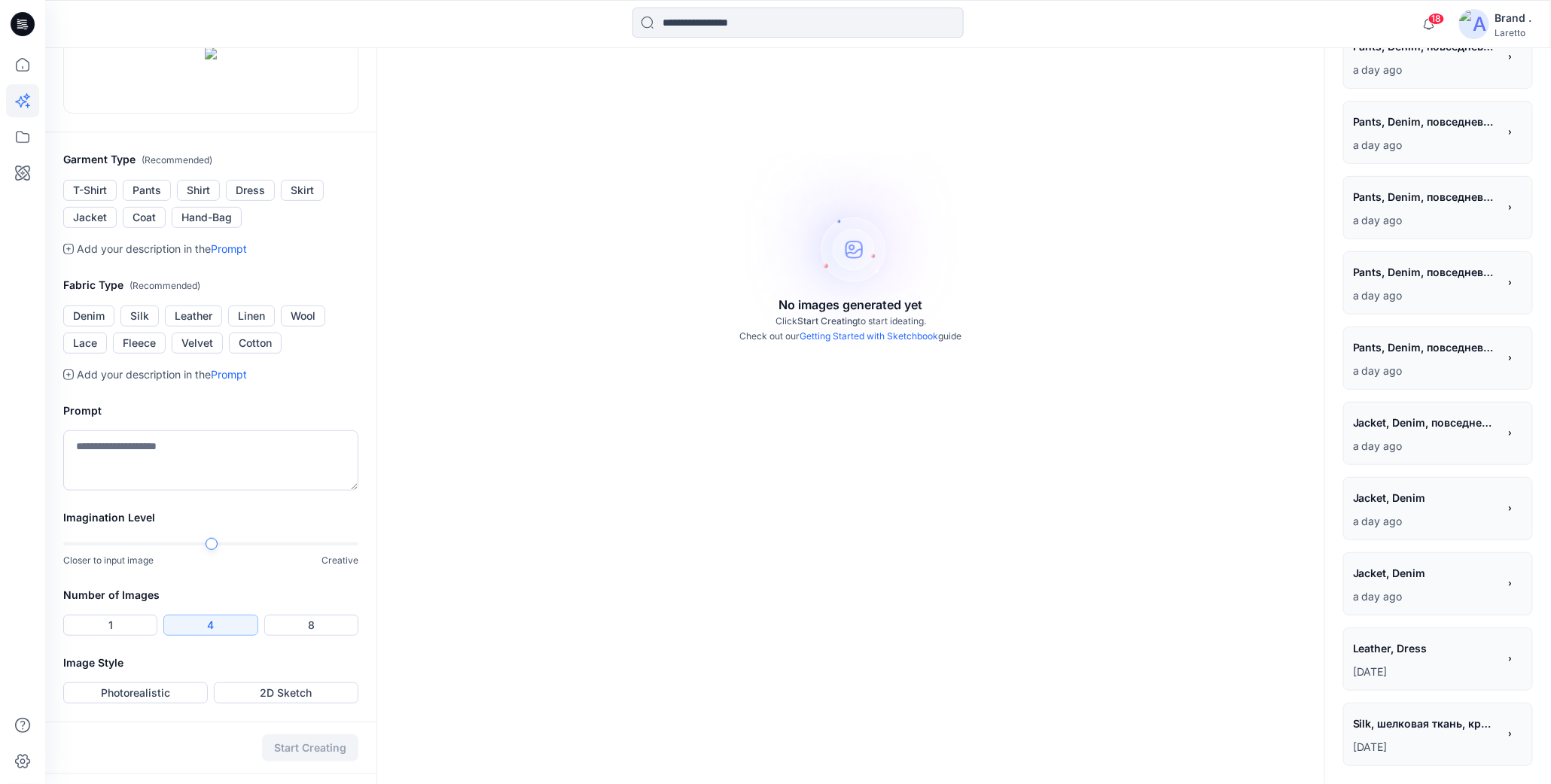
scroll to position [352, 0]
click at [272, 460] on textarea at bounding box center [211, 461] width 295 height 60
paste textarea "**********"
type textarea "**********"
click at [144, 703] on button "Photorealistic" at bounding box center [136, 692] width 144 height 21
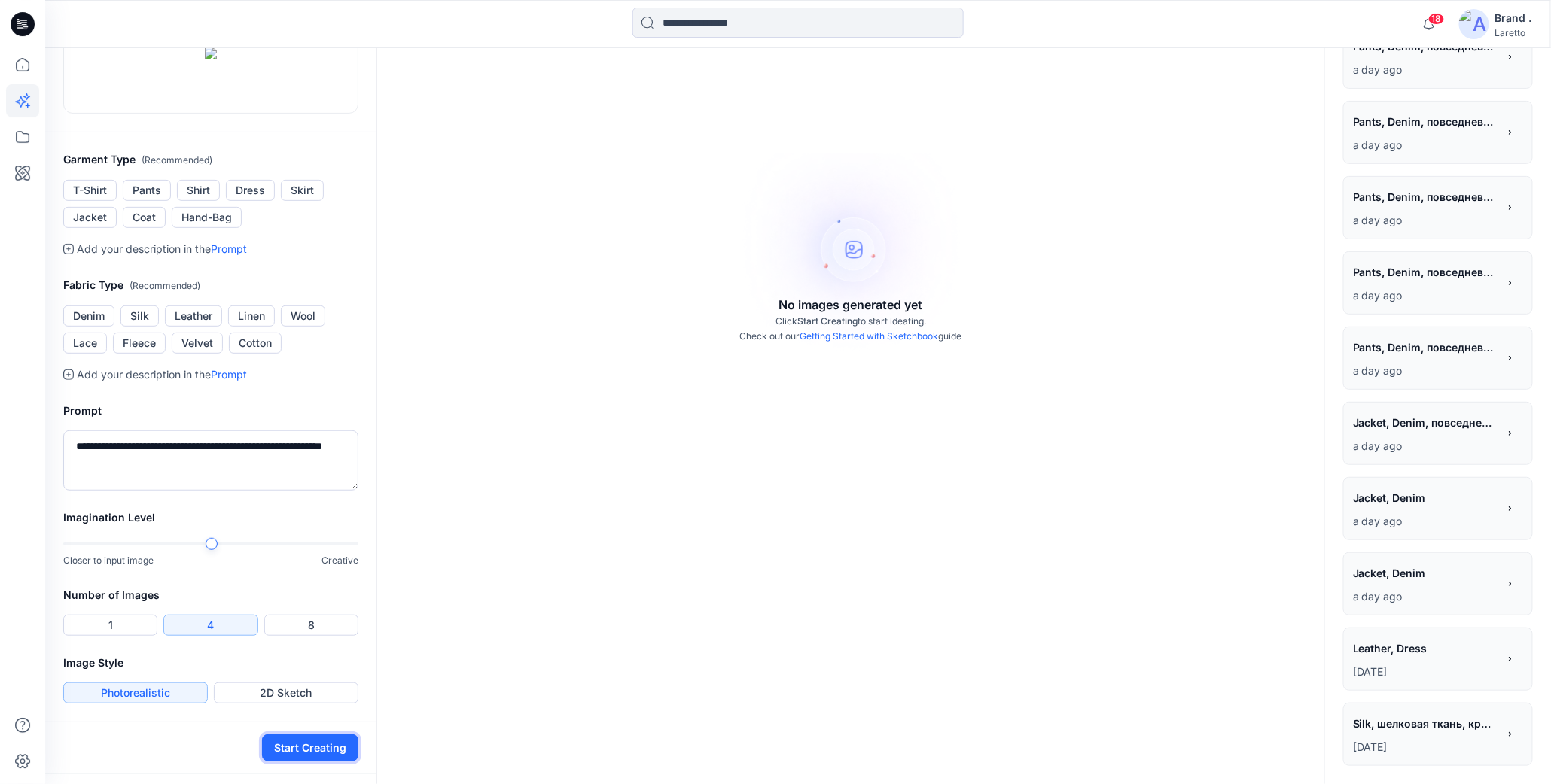
click at [279, 758] on button "Start Creating" at bounding box center [310, 748] width 96 height 27
click at [273, 762] on button "Start Creating" at bounding box center [310, 748] width 96 height 27
click at [151, 201] on button "Pants" at bounding box center [147, 190] width 48 height 21
click at [102, 228] on button "Jacket" at bounding box center [90, 217] width 54 height 21
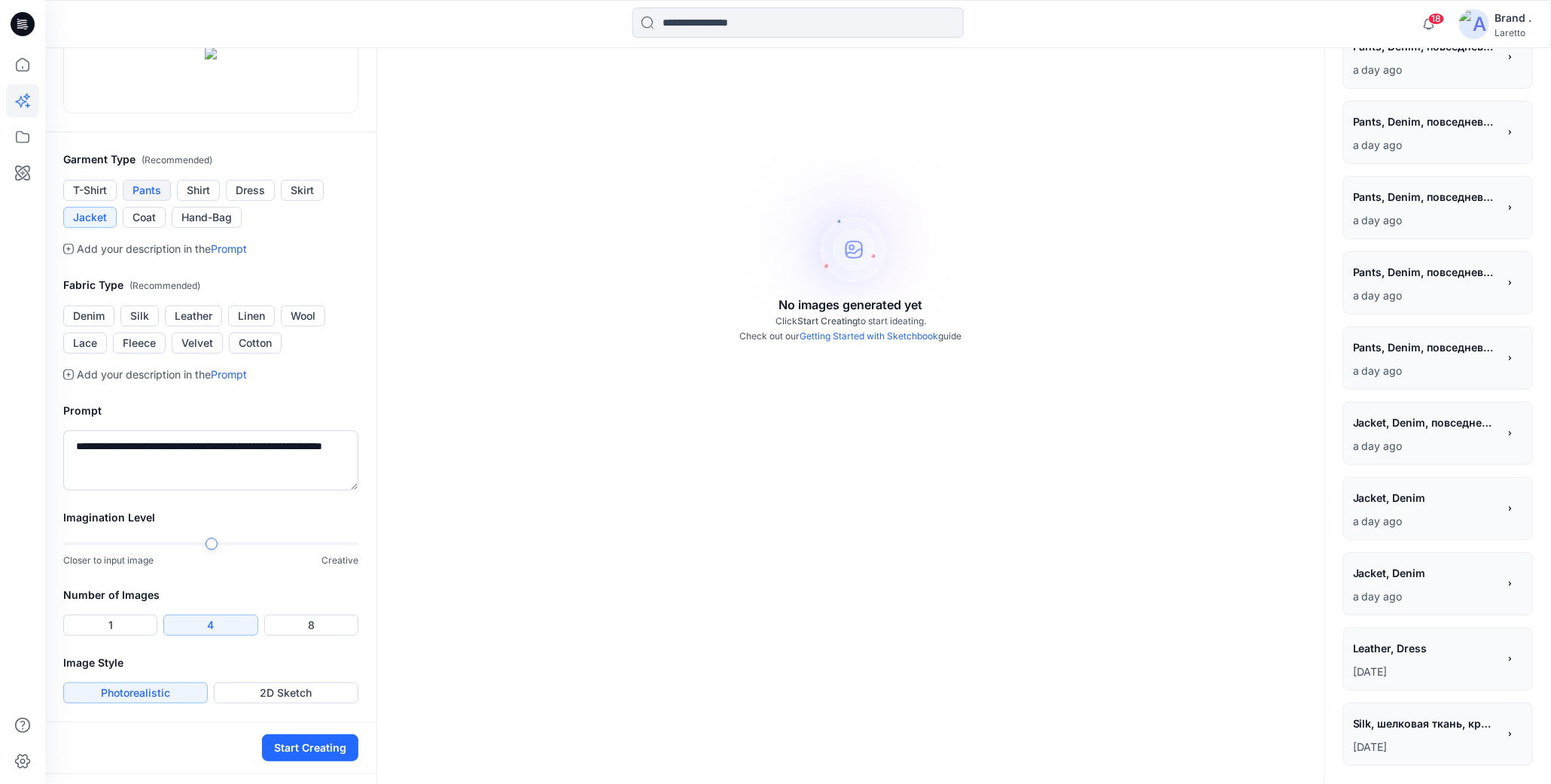
click at [144, 201] on button "Pants" at bounding box center [147, 190] width 48 height 21
click at [281, 762] on button "Start Creating" at bounding box center [310, 748] width 96 height 27
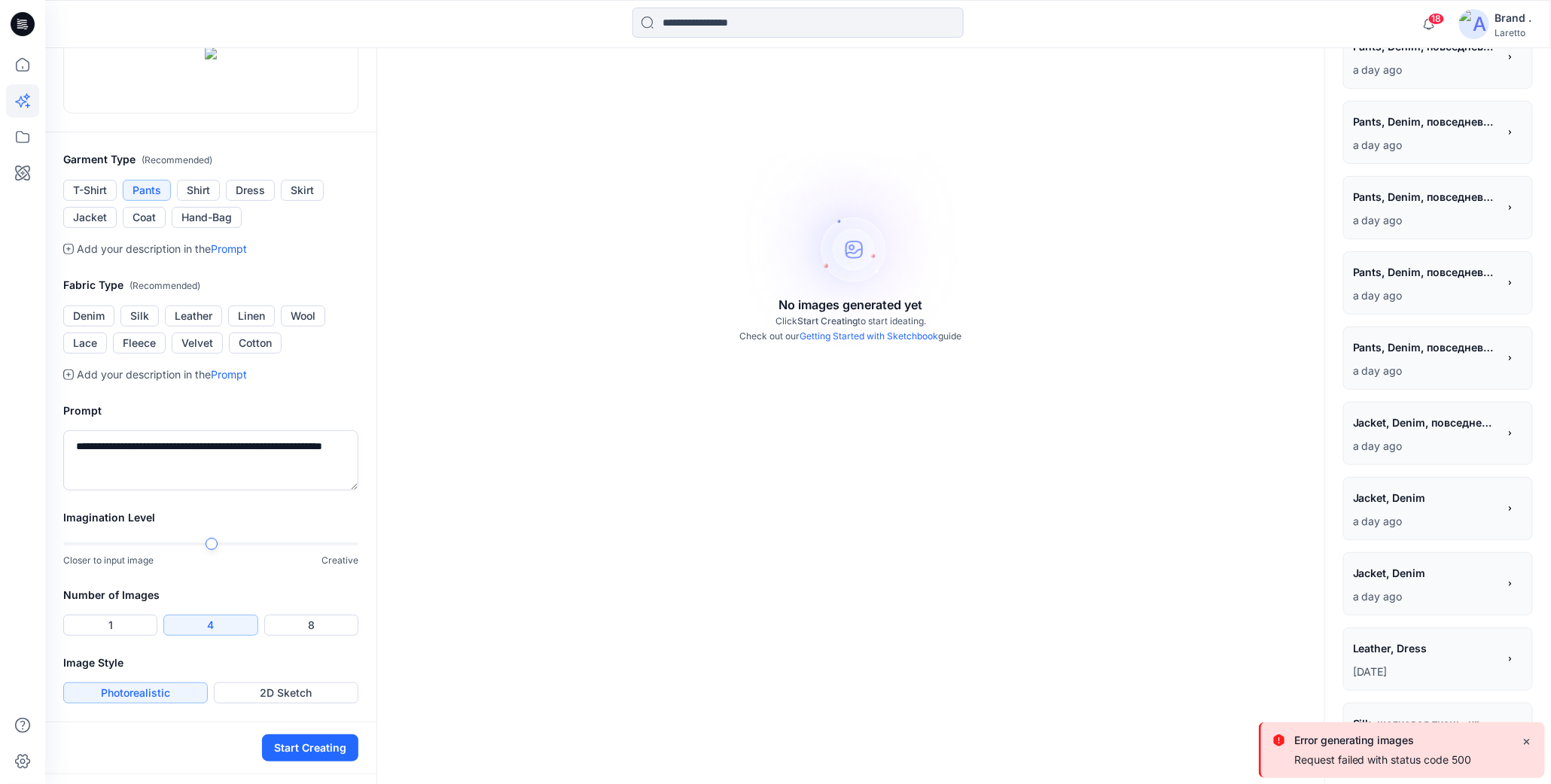
click at [293, 384] on div "Add your description in the Prompt" at bounding box center [211, 375] width 295 height 18
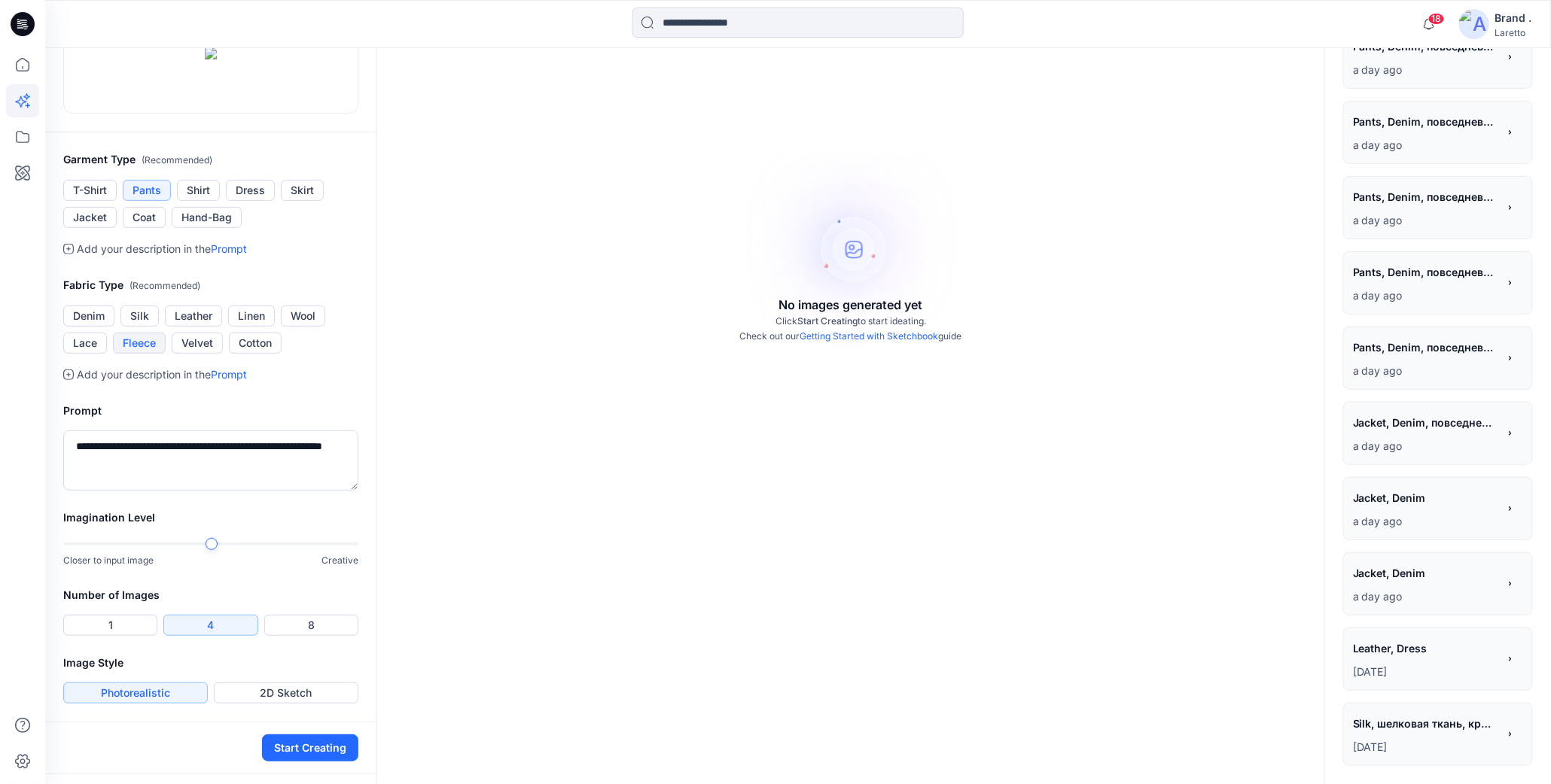
click at [142, 354] on button "Fleece" at bounding box center [140, 343] width 53 height 21
click at [282, 762] on button "Start Creating" at bounding box center [310, 748] width 96 height 27
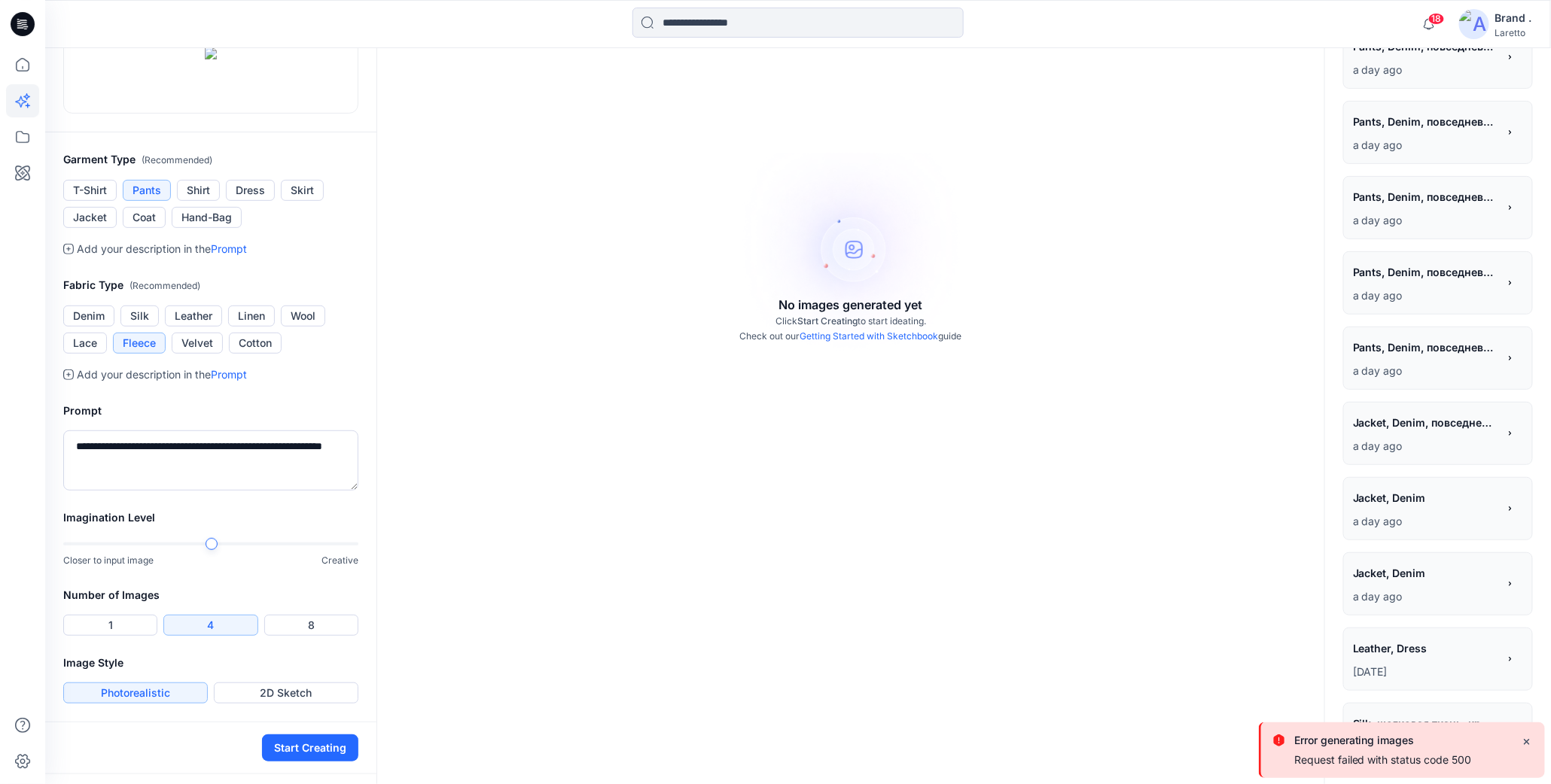
scroll to position [352, 0]
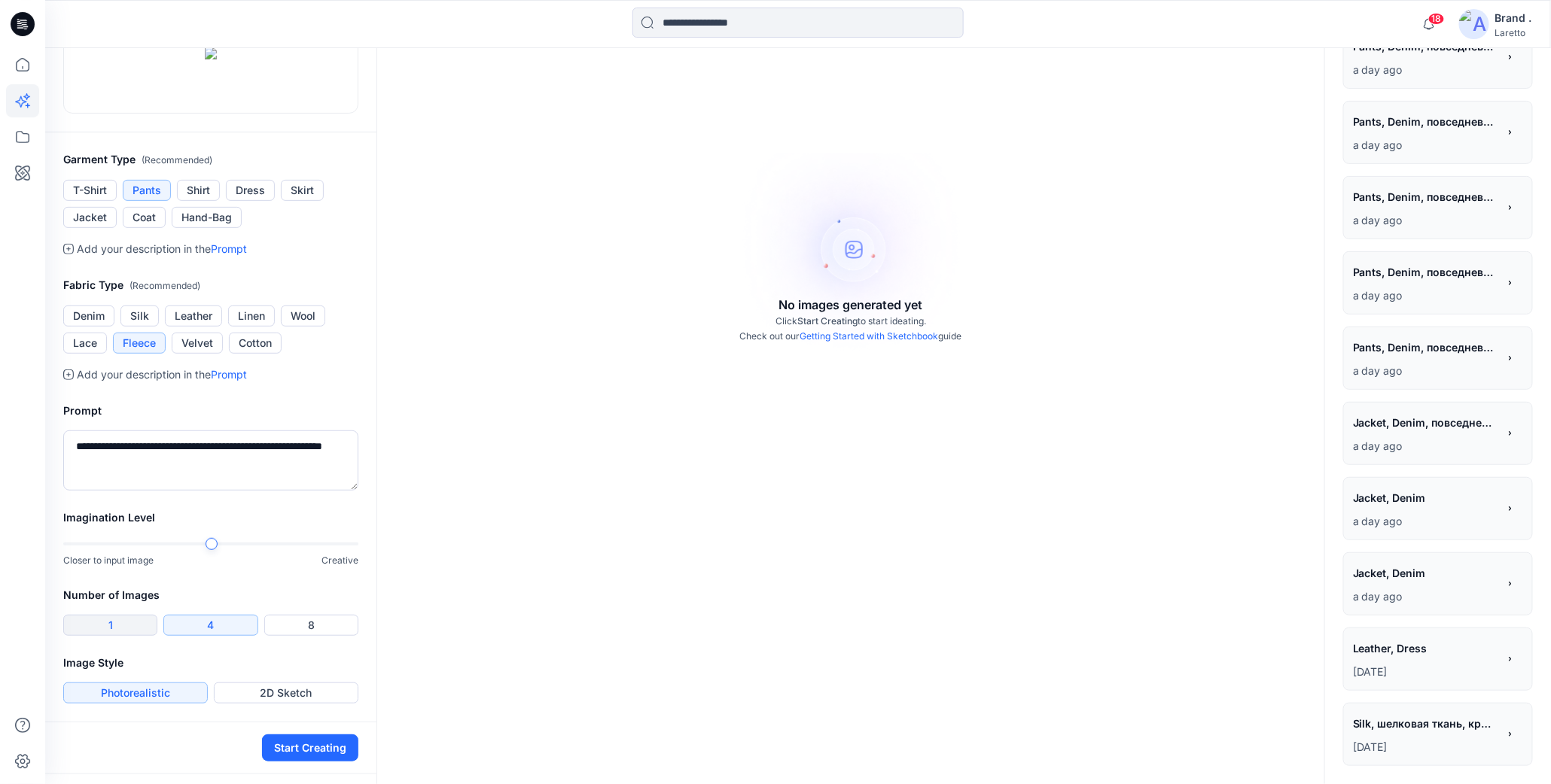
click at [137, 636] on button "1" at bounding box center [110, 625] width 94 height 21
click at [292, 758] on button "Start Creating" at bounding box center [310, 748] width 96 height 27
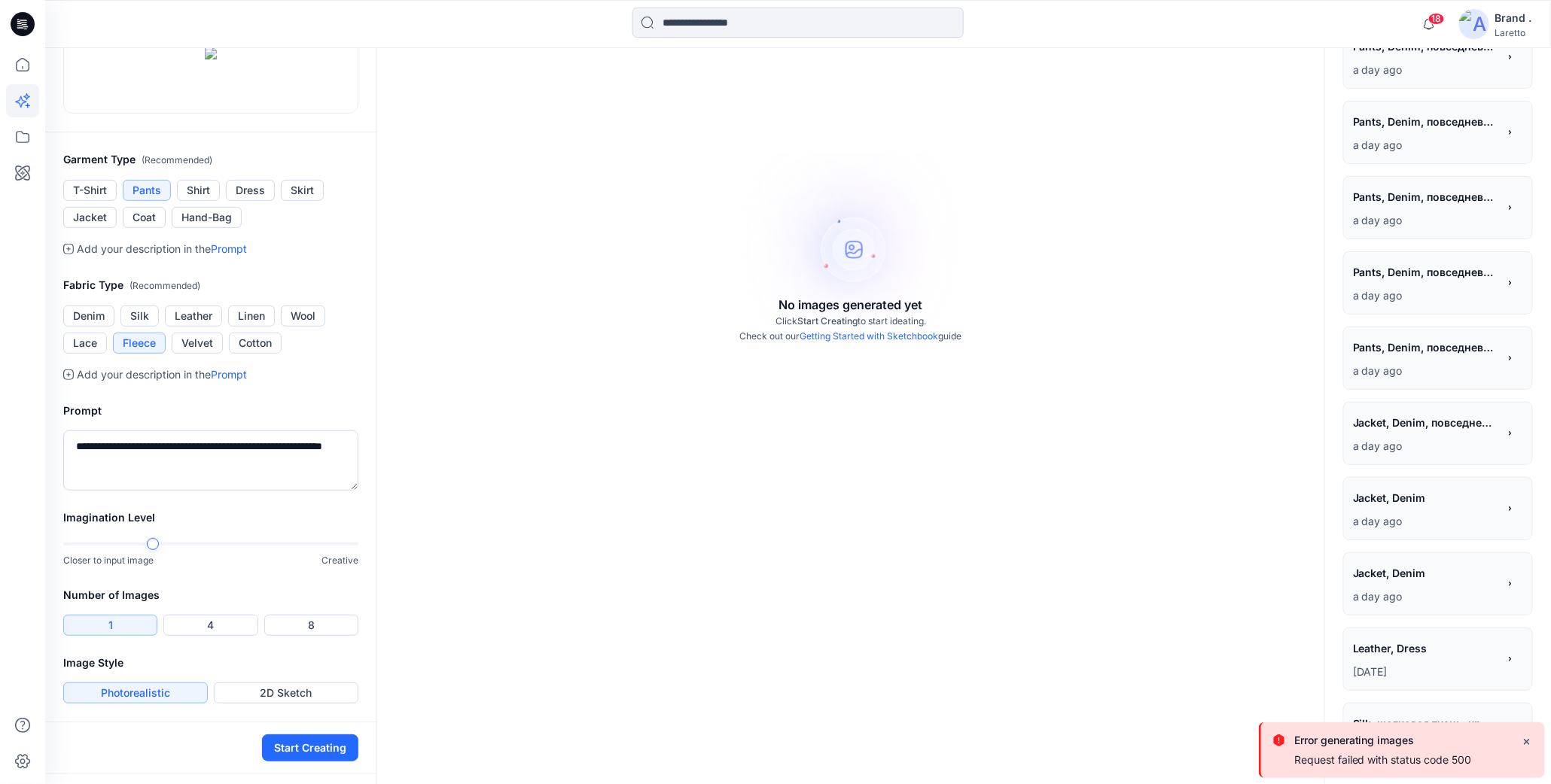
click at [163, 544] on div "Imagination Level Closer to input image Creative" at bounding box center [210, 547] width 331 height 78
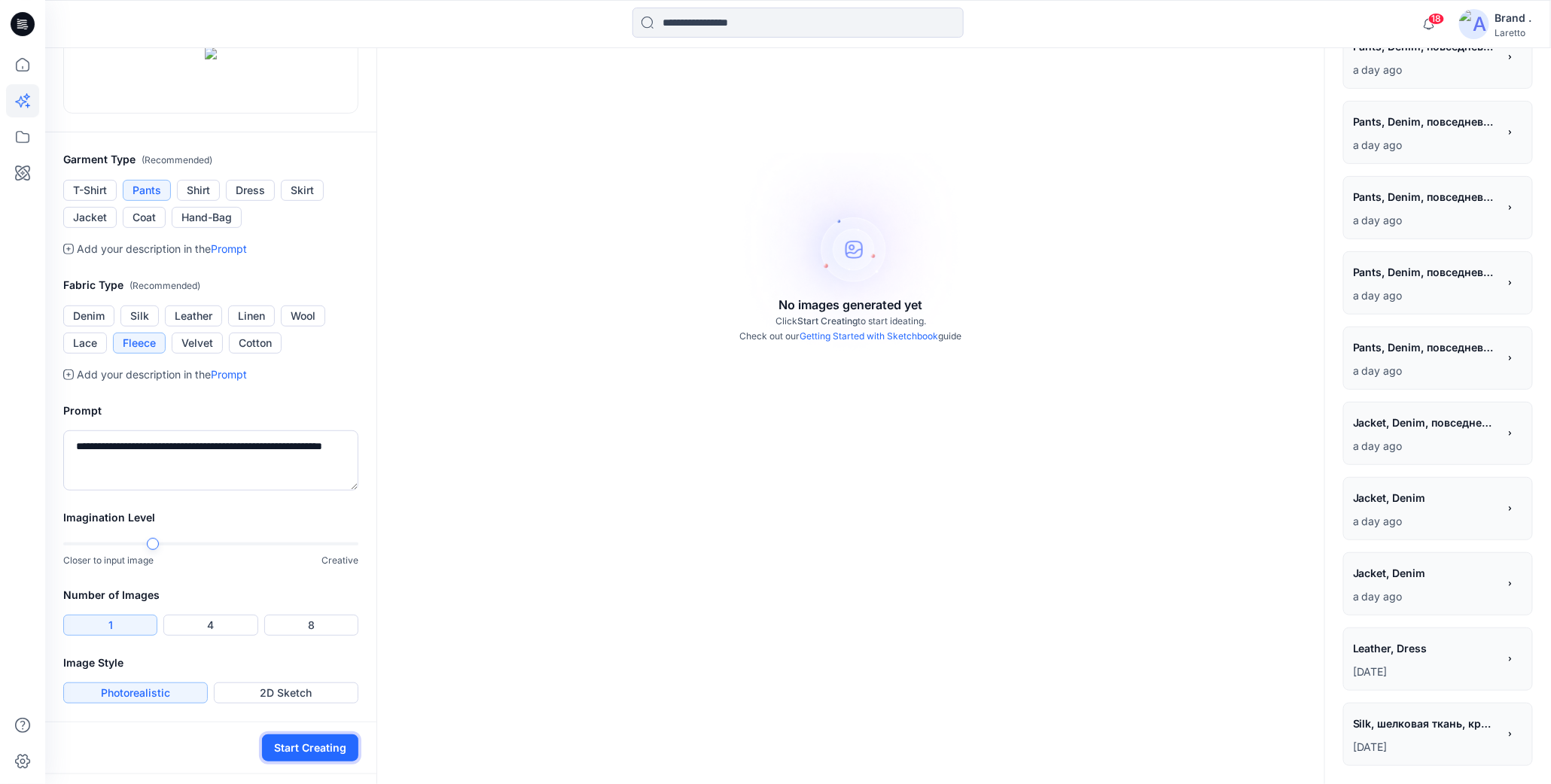
click at [273, 761] on button "Start Creating" at bounding box center [310, 748] width 96 height 27
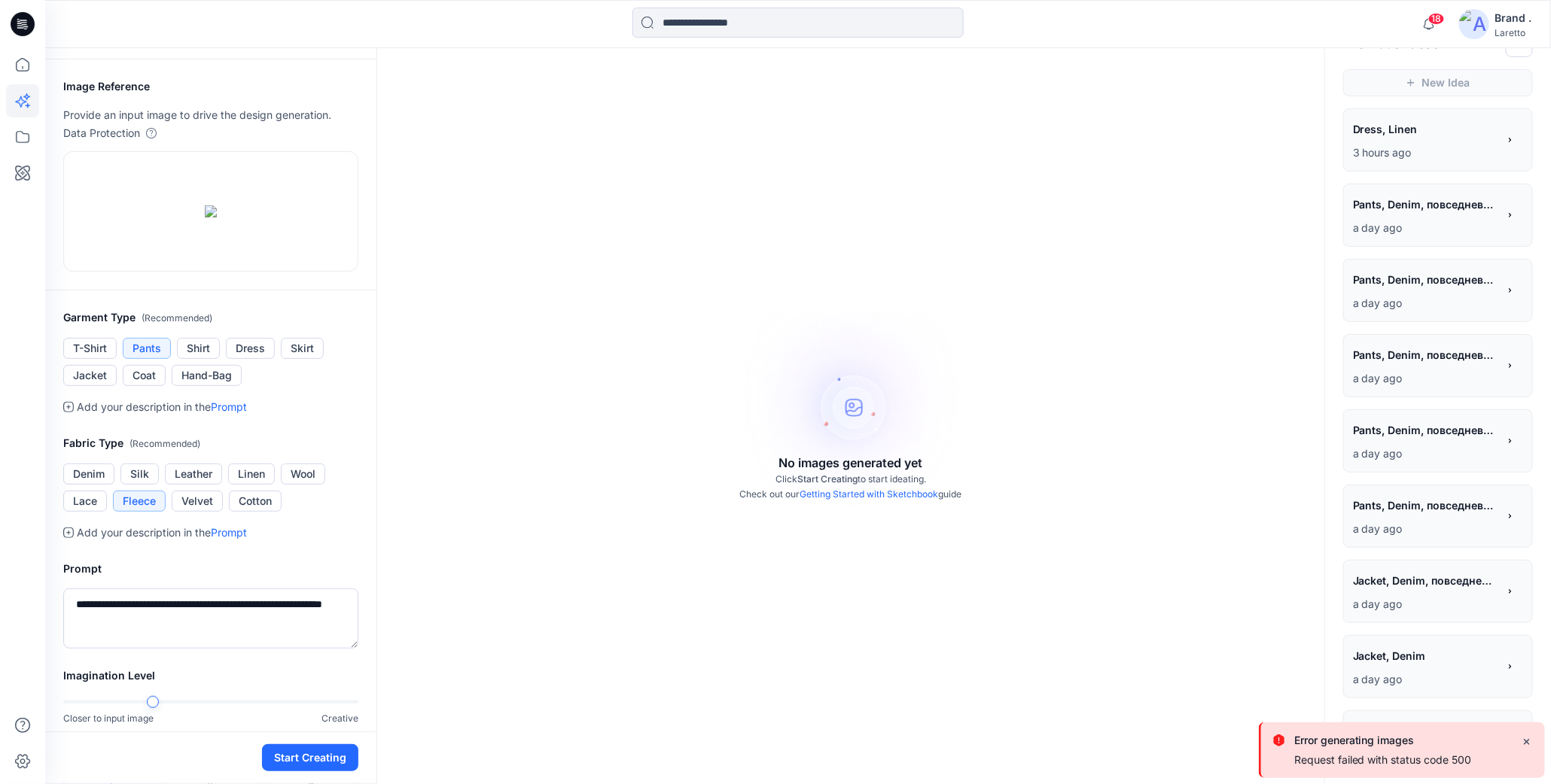
scroll to position [0, 0]
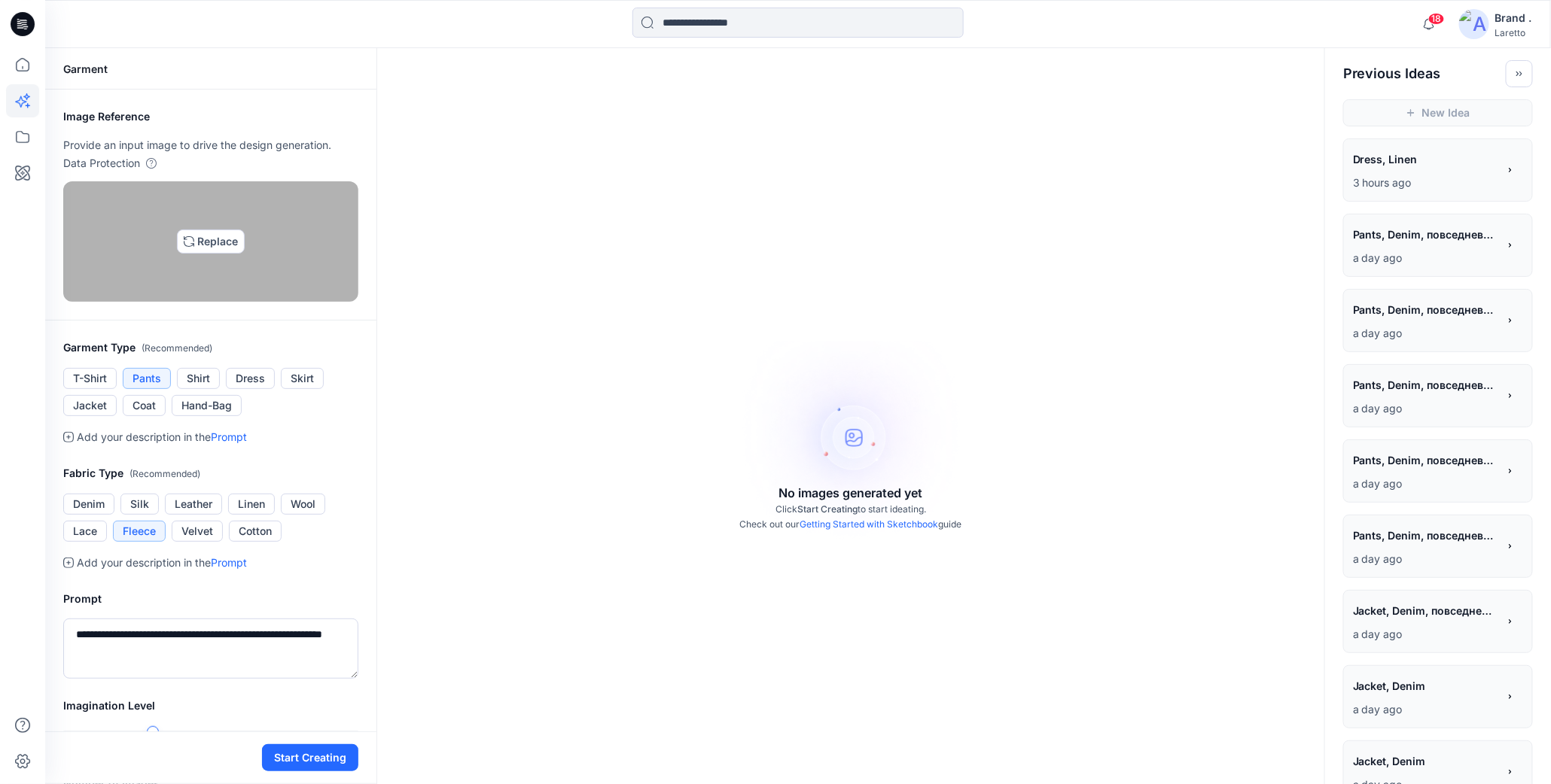
click at [205, 247] on img at bounding box center [211, 242] width 12 height 12
type input "**********"
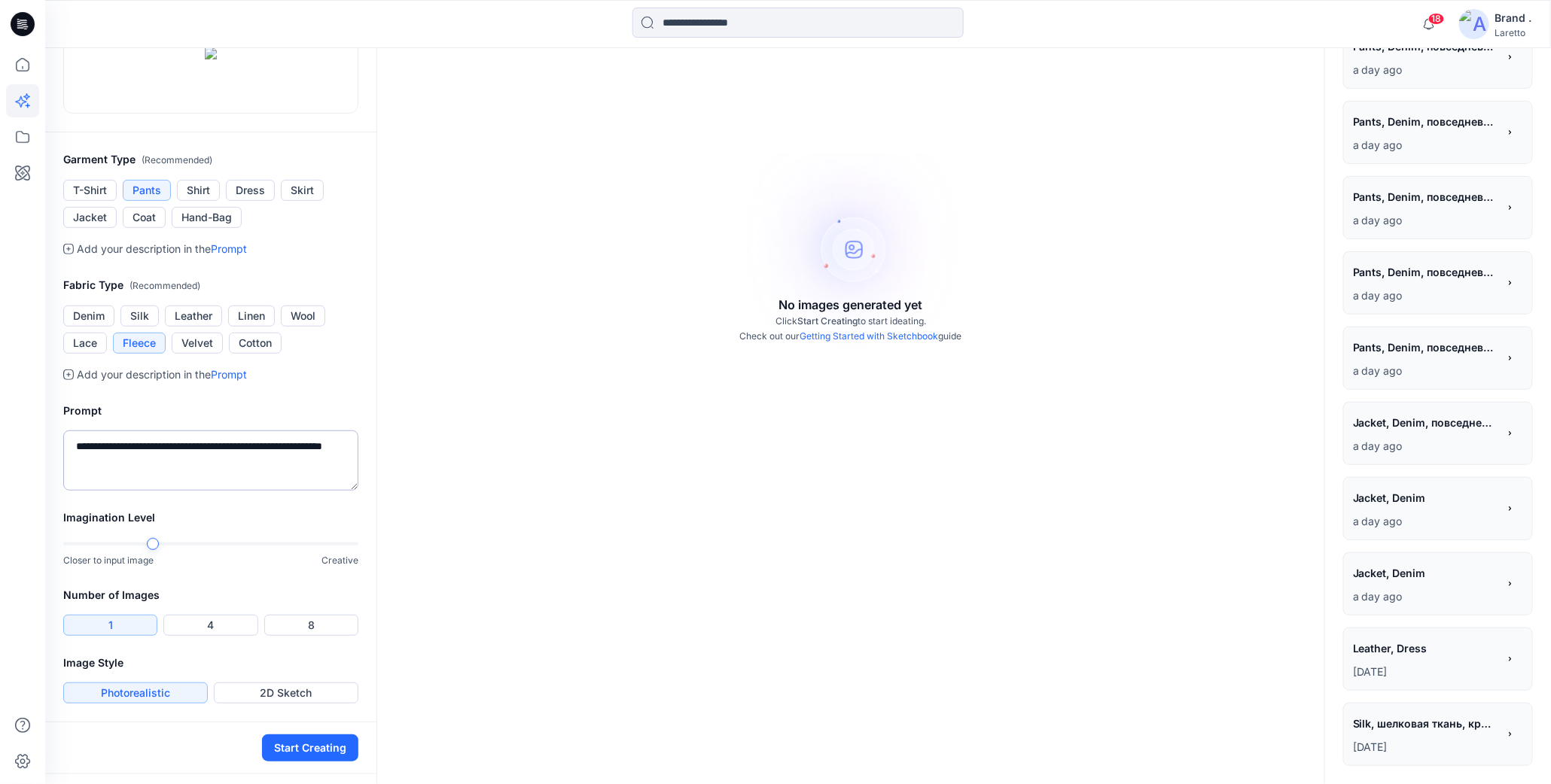
scroll to position [352, 0]
click at [302, 761] on button "Start Creating" at bounding box center [310, 748] width 96 height 27
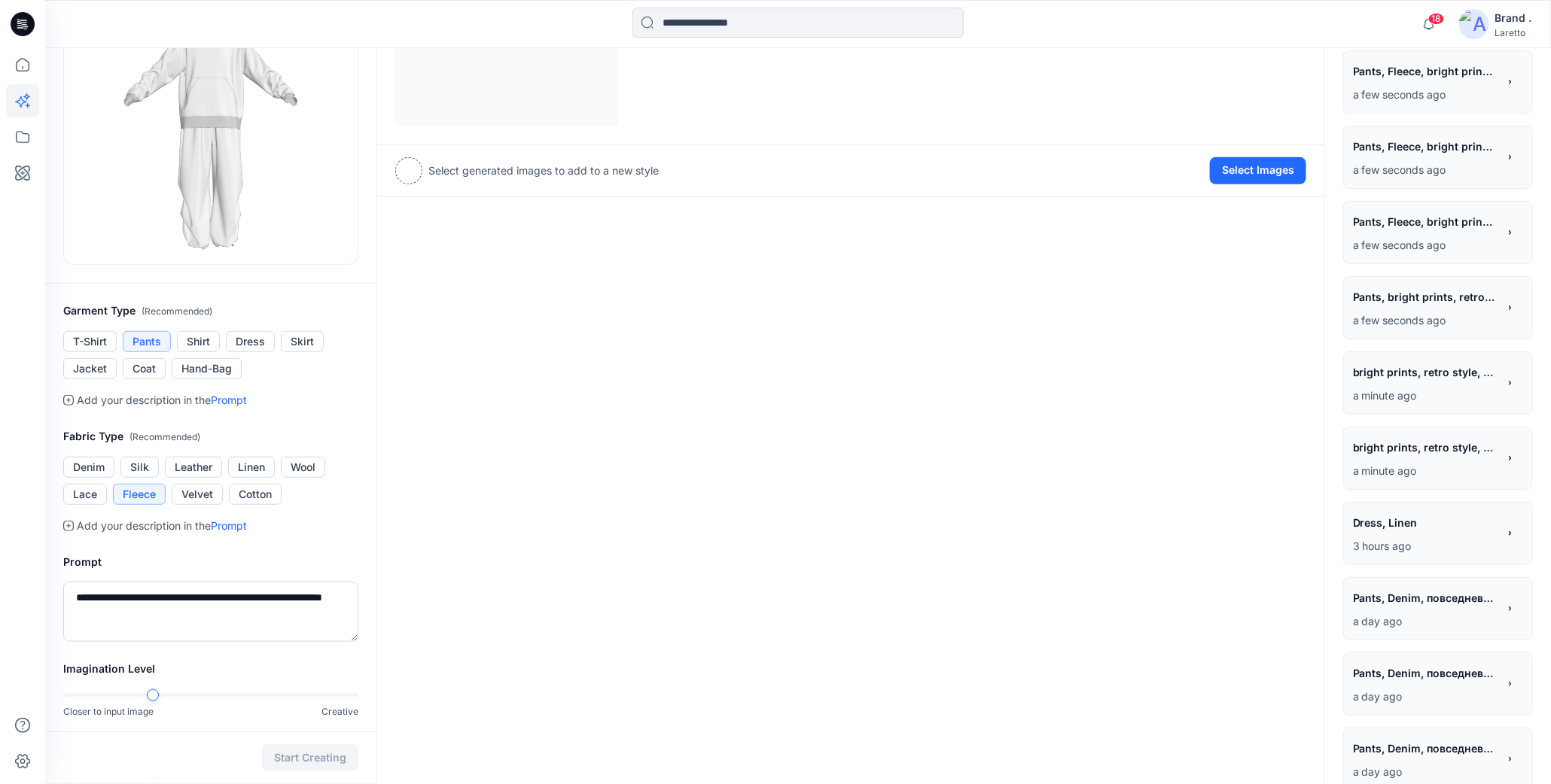
scroll to position [226, 0]
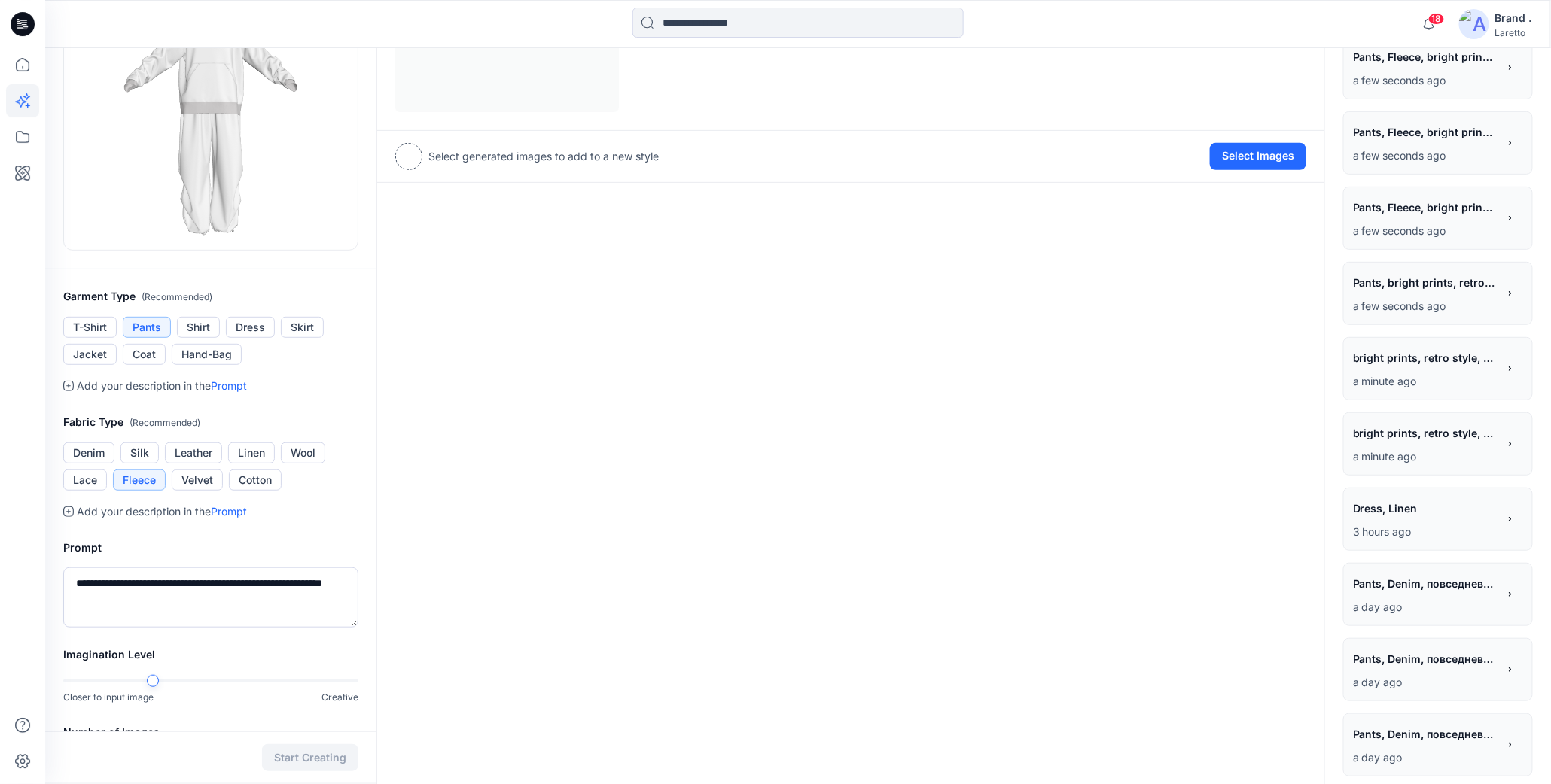
click at [227, 586] on div "**********" at bounding box center [210, 361] width 331 height 995
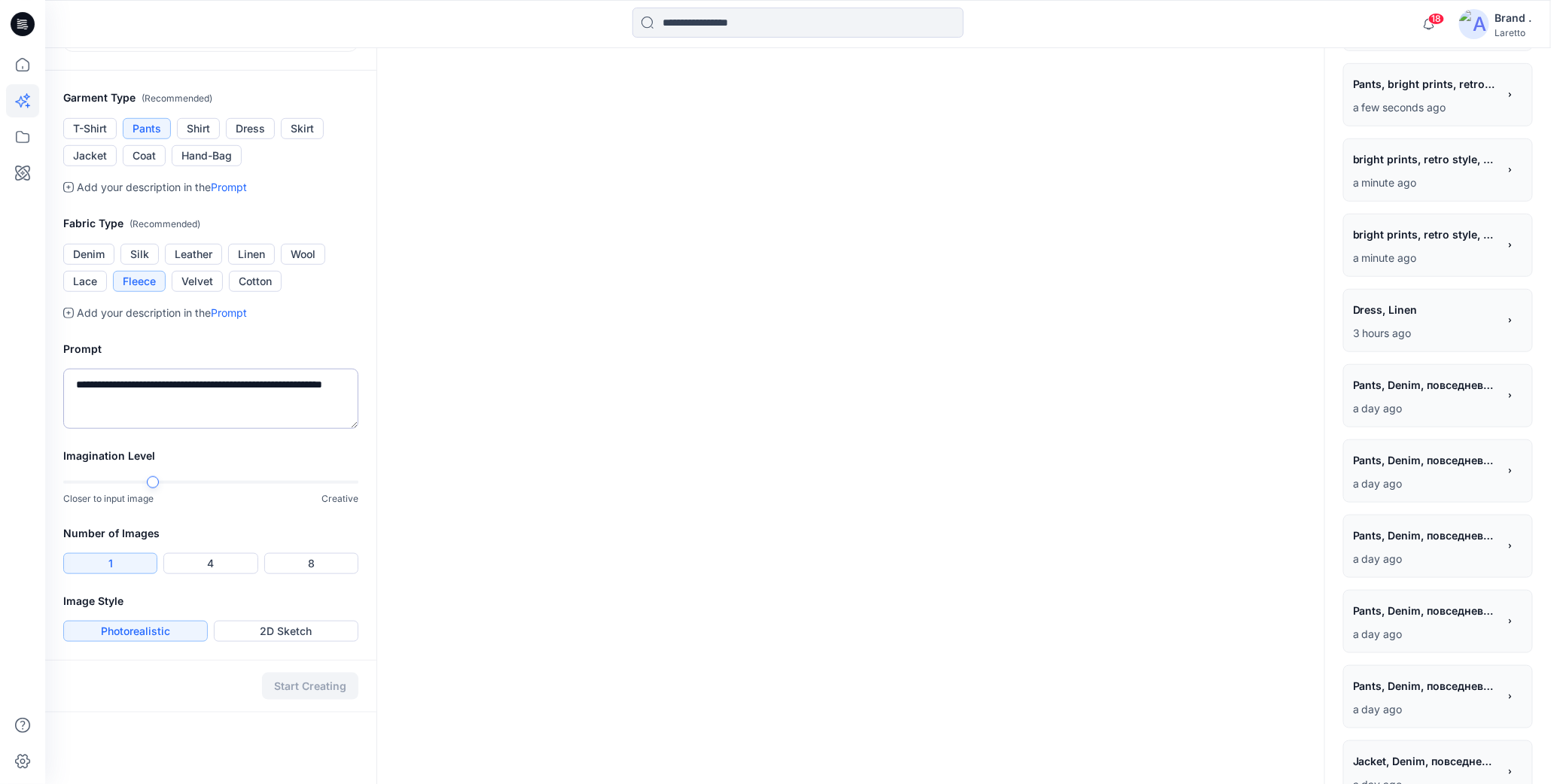
scroll to position [451, 0]
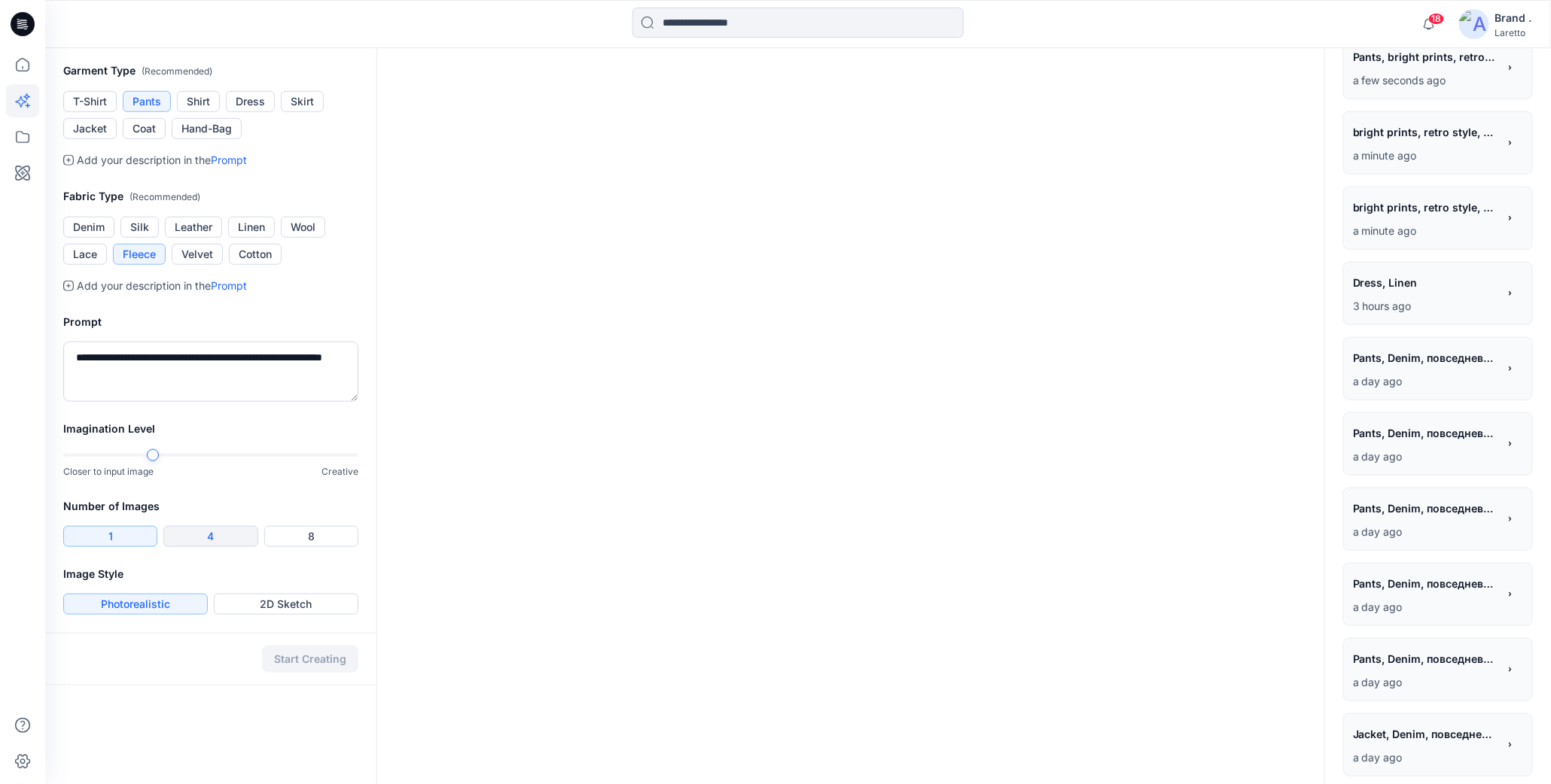
click at [234, 535] on button "4" at bounding box center [210, 536] width 94 height 21
click at [279, 663] on button "Start Creating" at bounding box center [310, 659] width 96 height 27
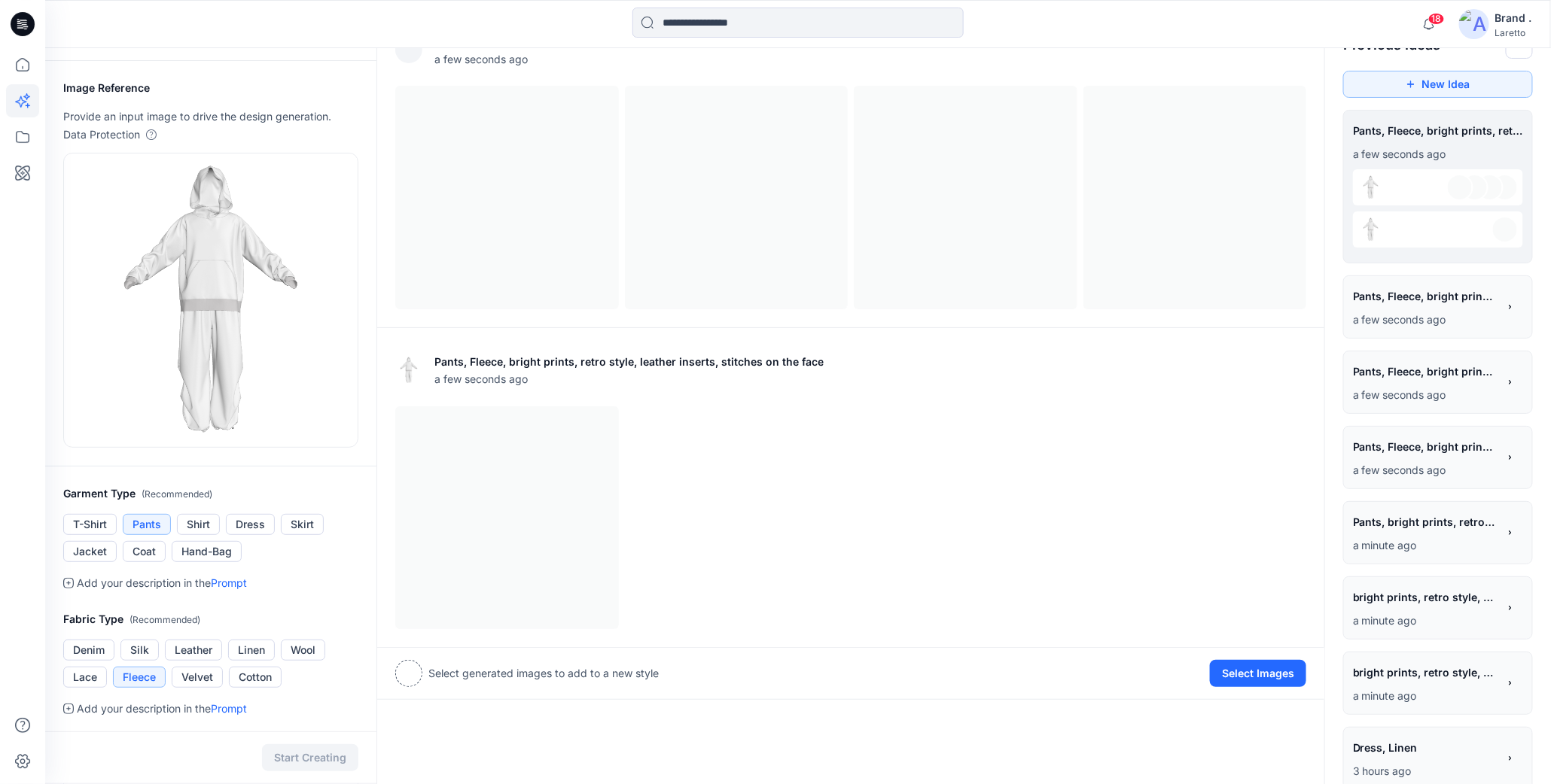
scroll to position [6, 0]
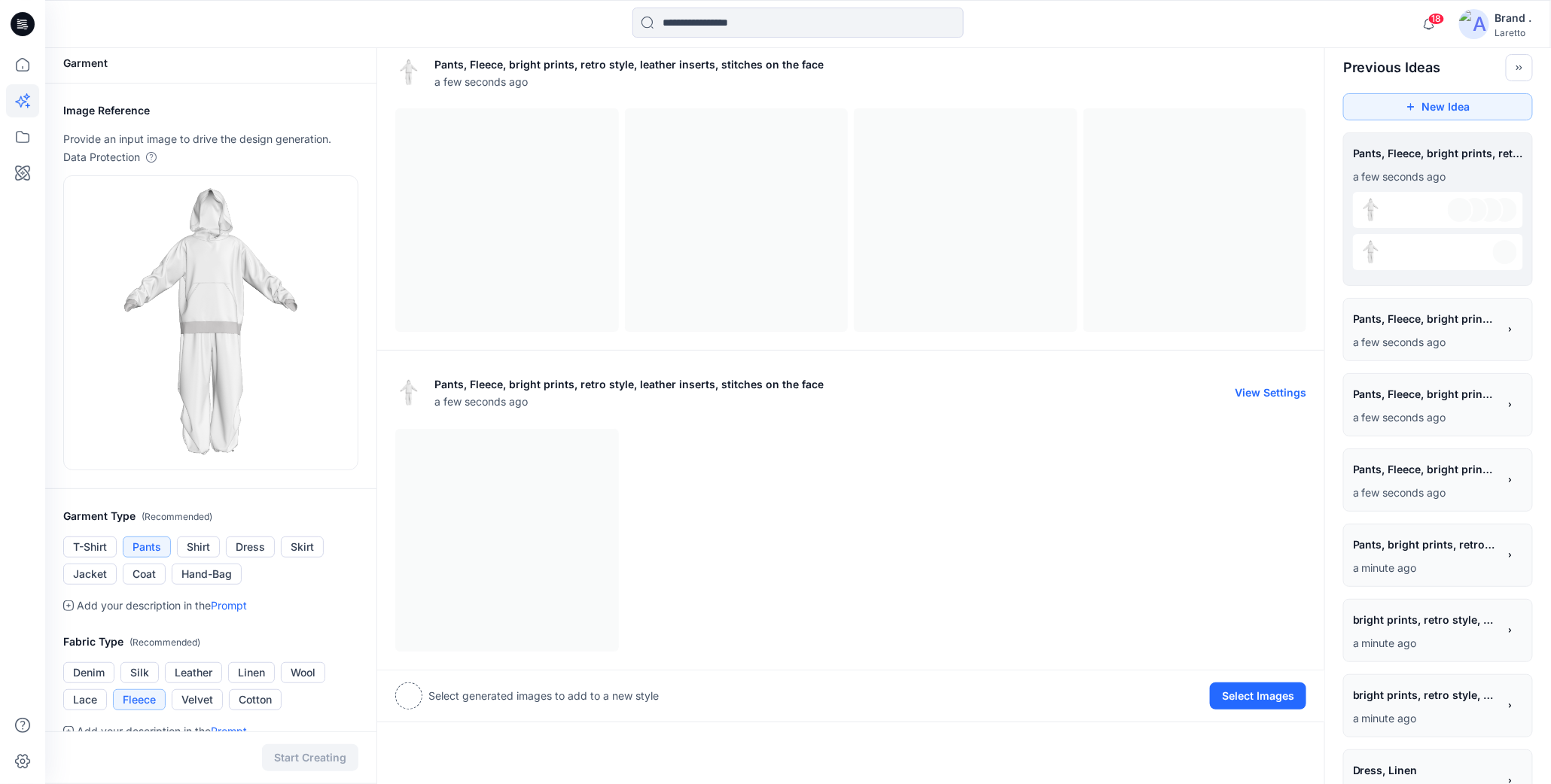
click at [729, 548] on div at bounding box center [851, 541] width 911 height 223
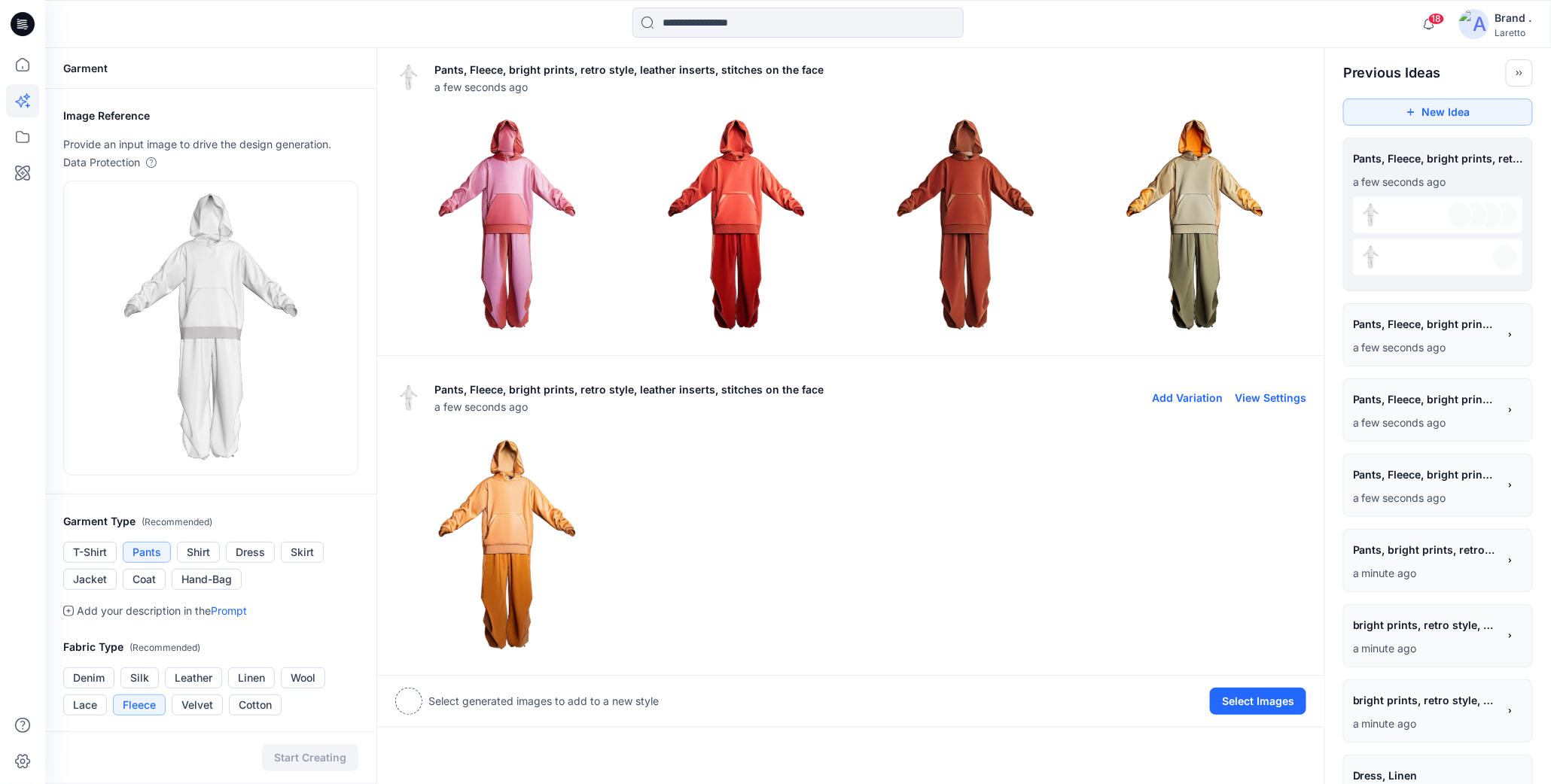
scroll to position [0, 0]
click at [514, 171] on img at bounding box center [507, 226] width 222 height 222
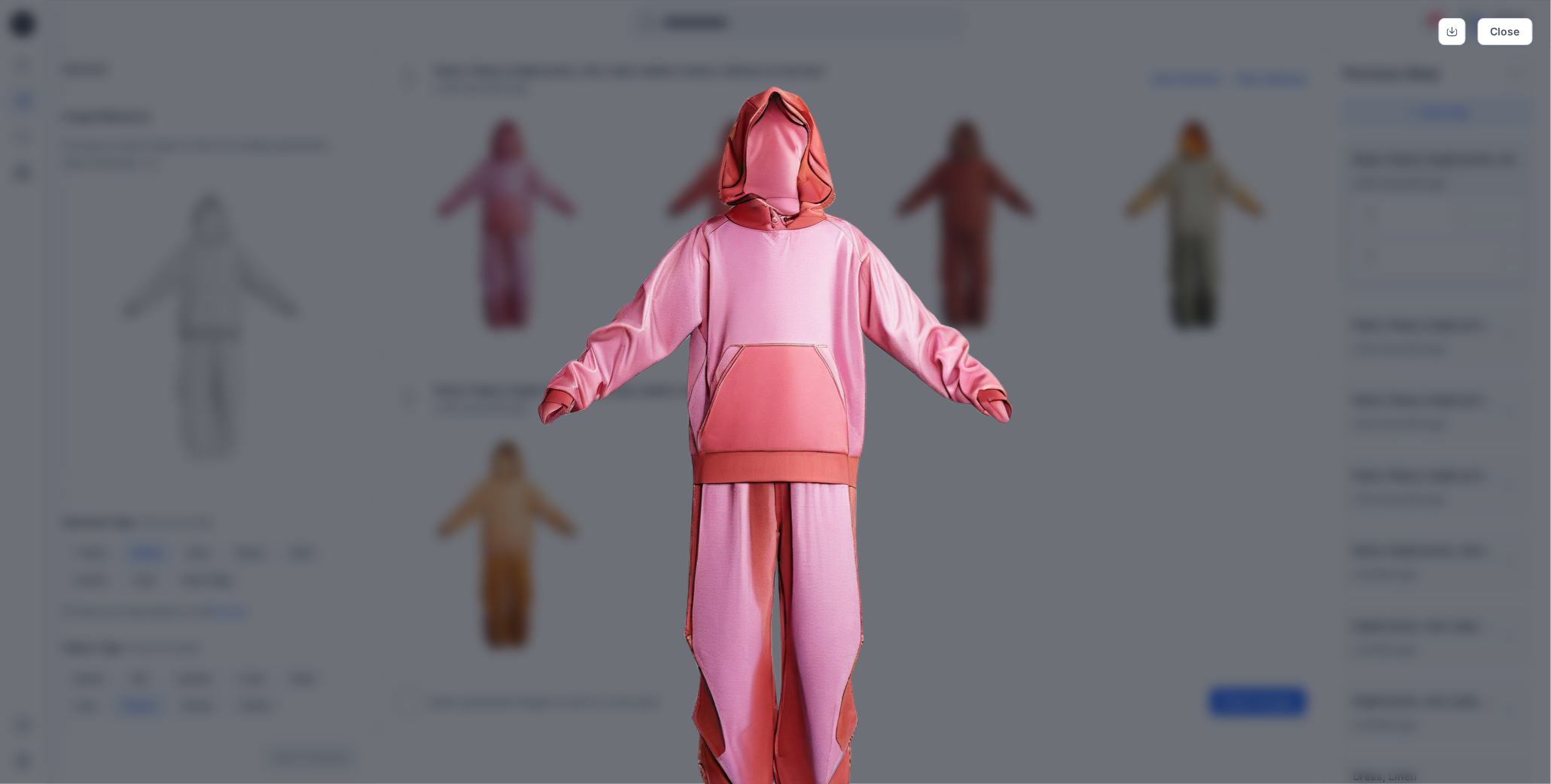
scroll to position [61, 0]
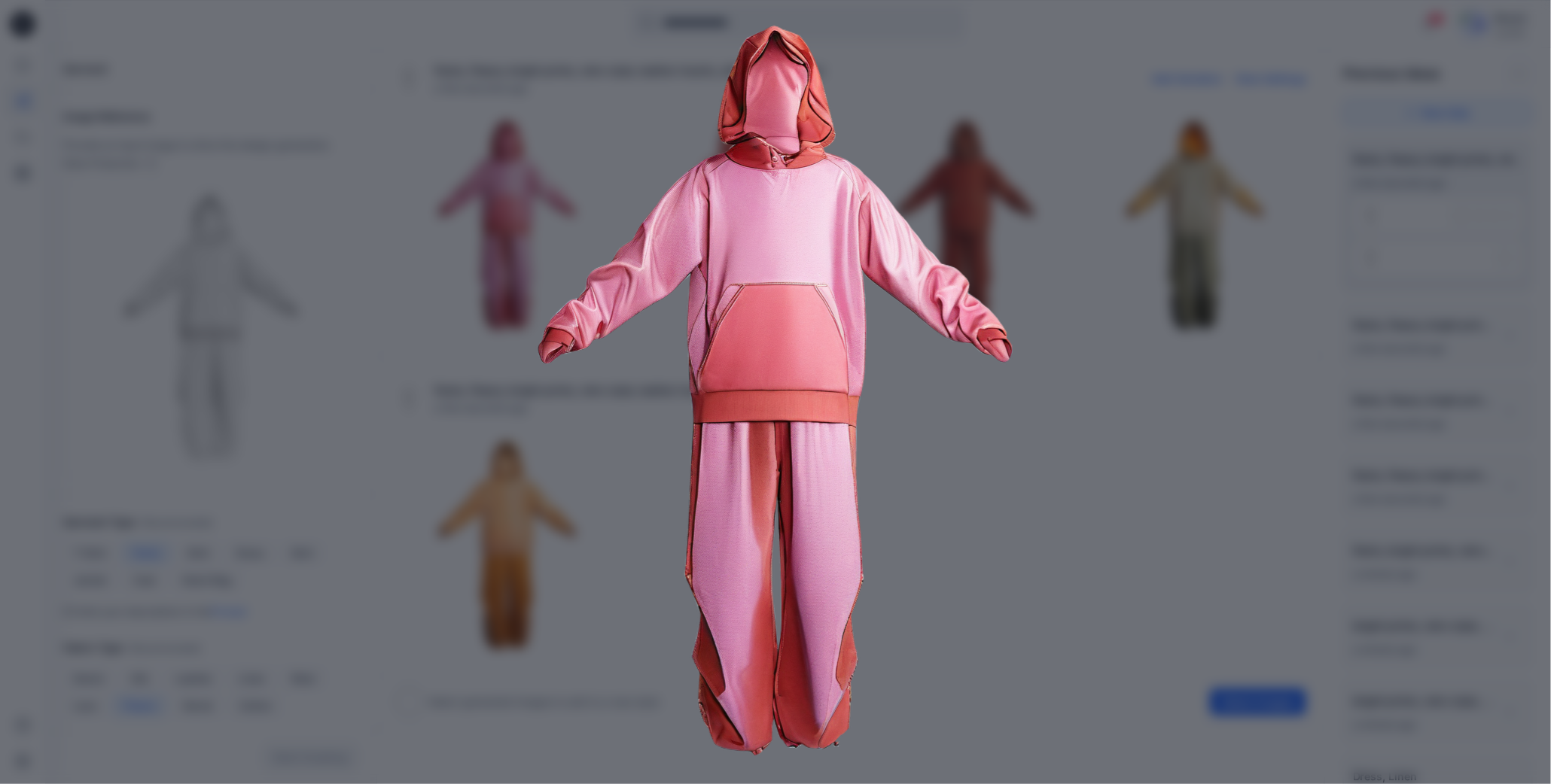
click at [1069, 225] on img at bounding box center [776, 394] width 771 height 771
click at [1199, 288] on div "Close" at bounding box center [775, 392] width 1551 height 784
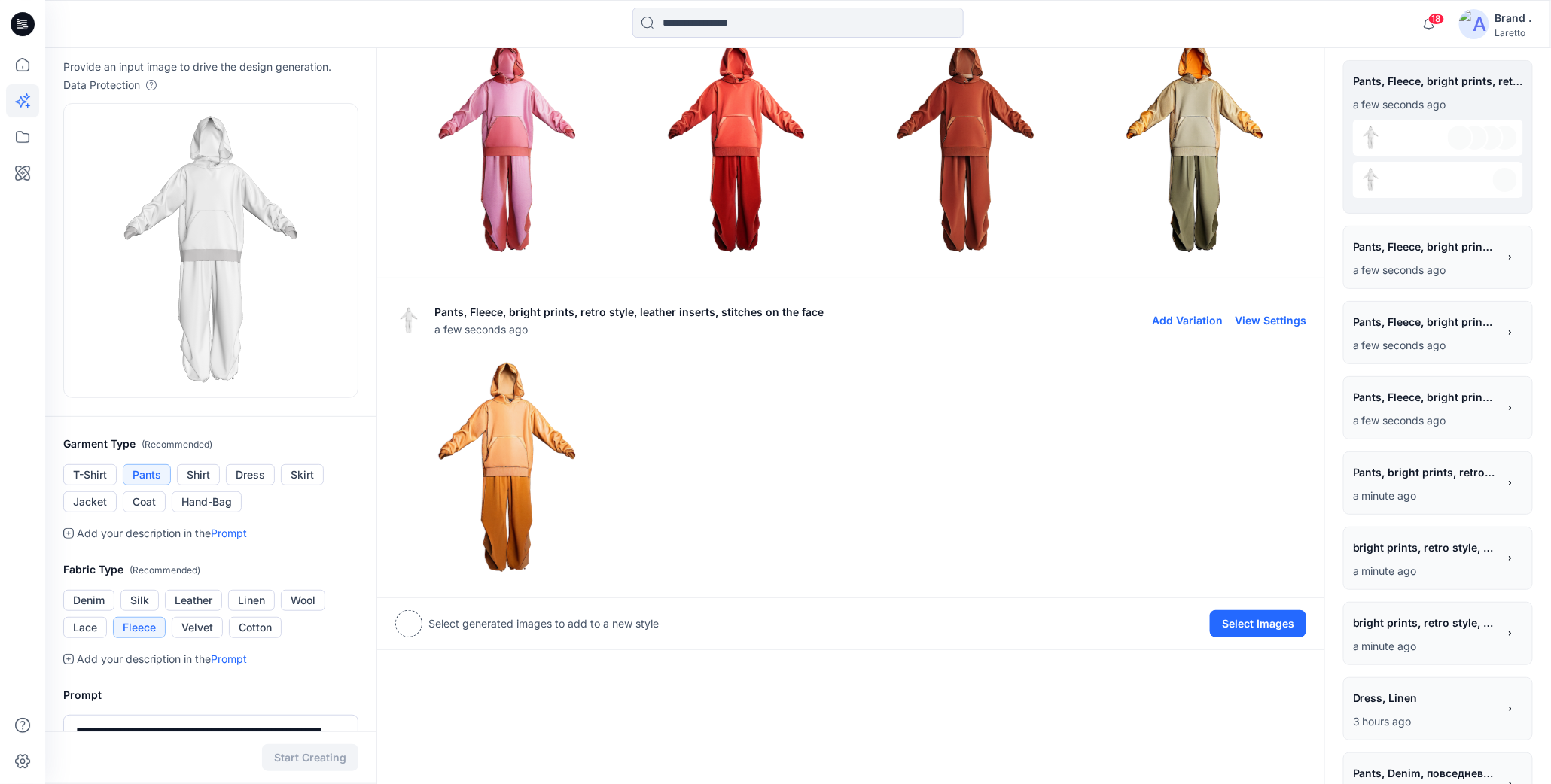
scroll to position [0, 0]
